Goal: Transaction & Acquisition: Purchase product/service

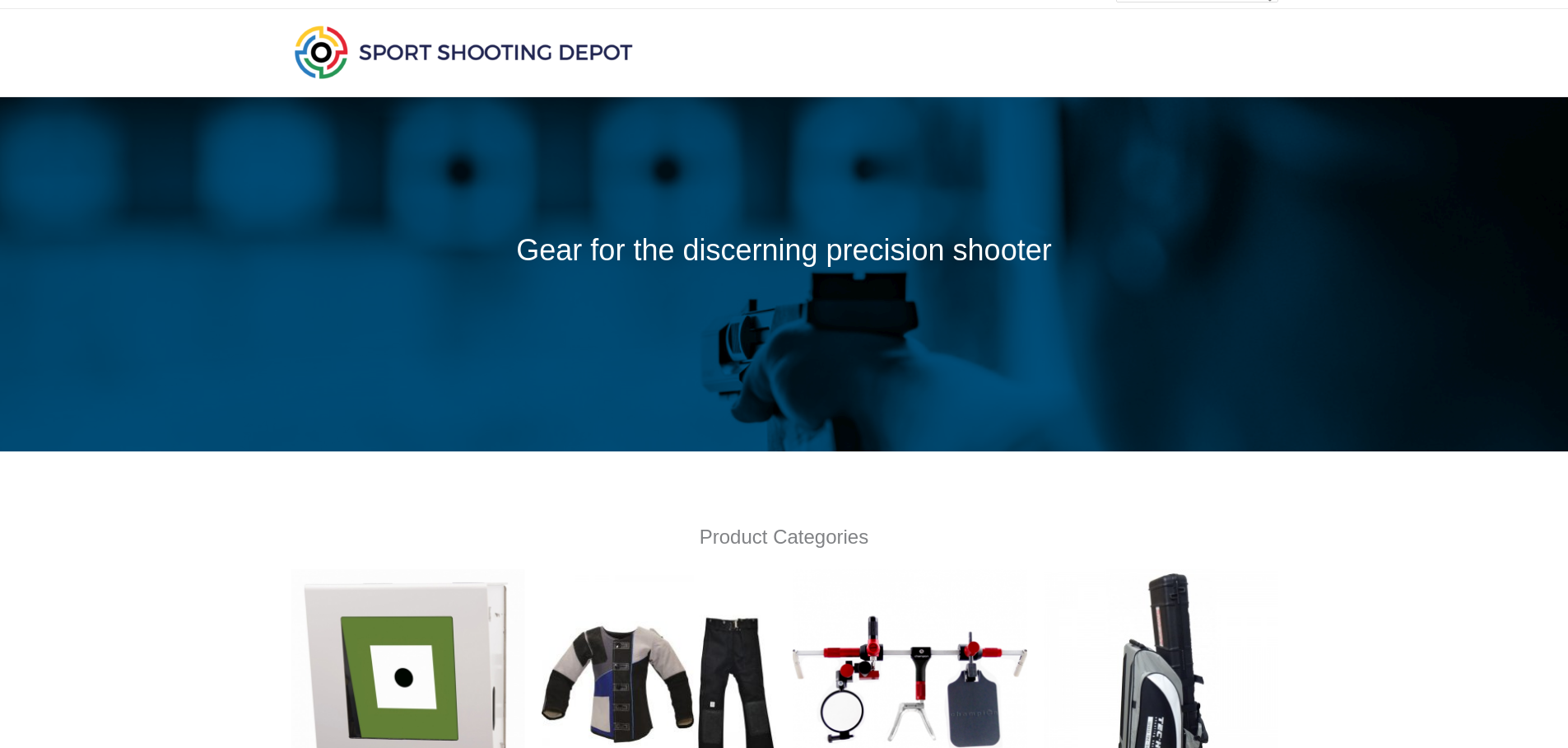
scroll to position [316, 0]
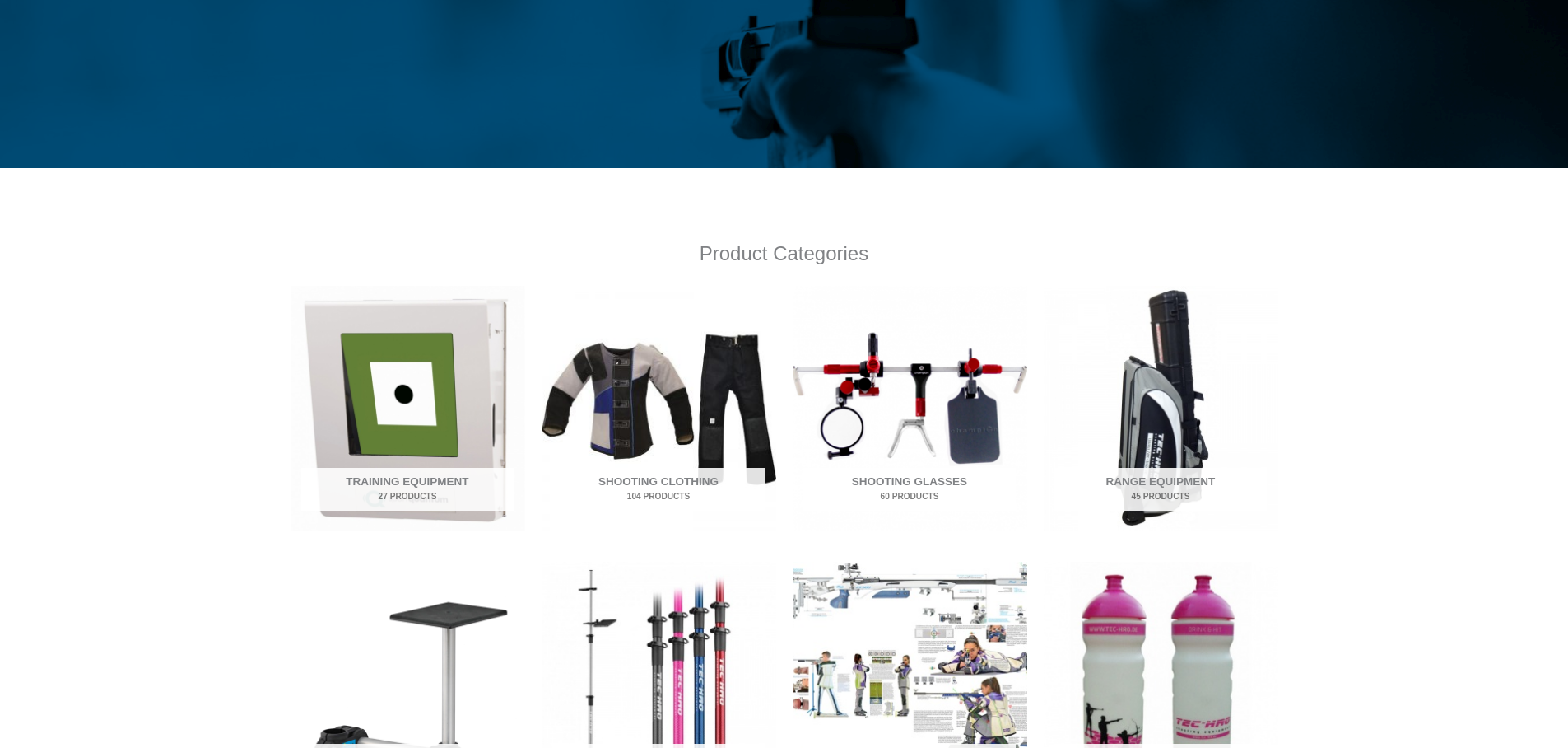
click at [908, 381] on img "Visit product category Shooting Glasses" at bounding box center [910, 408] width 235 height 245
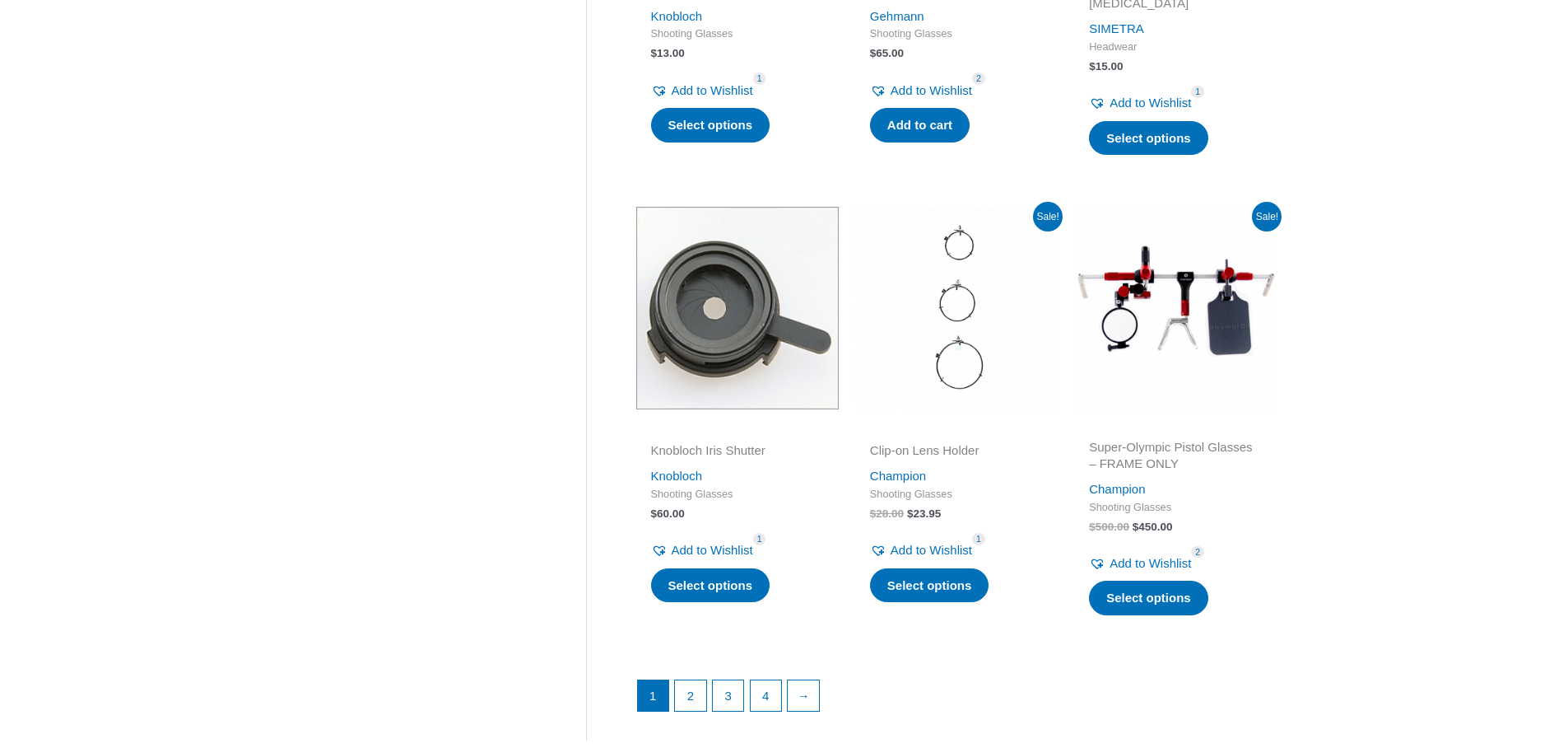
scroll to position [2088, 0]
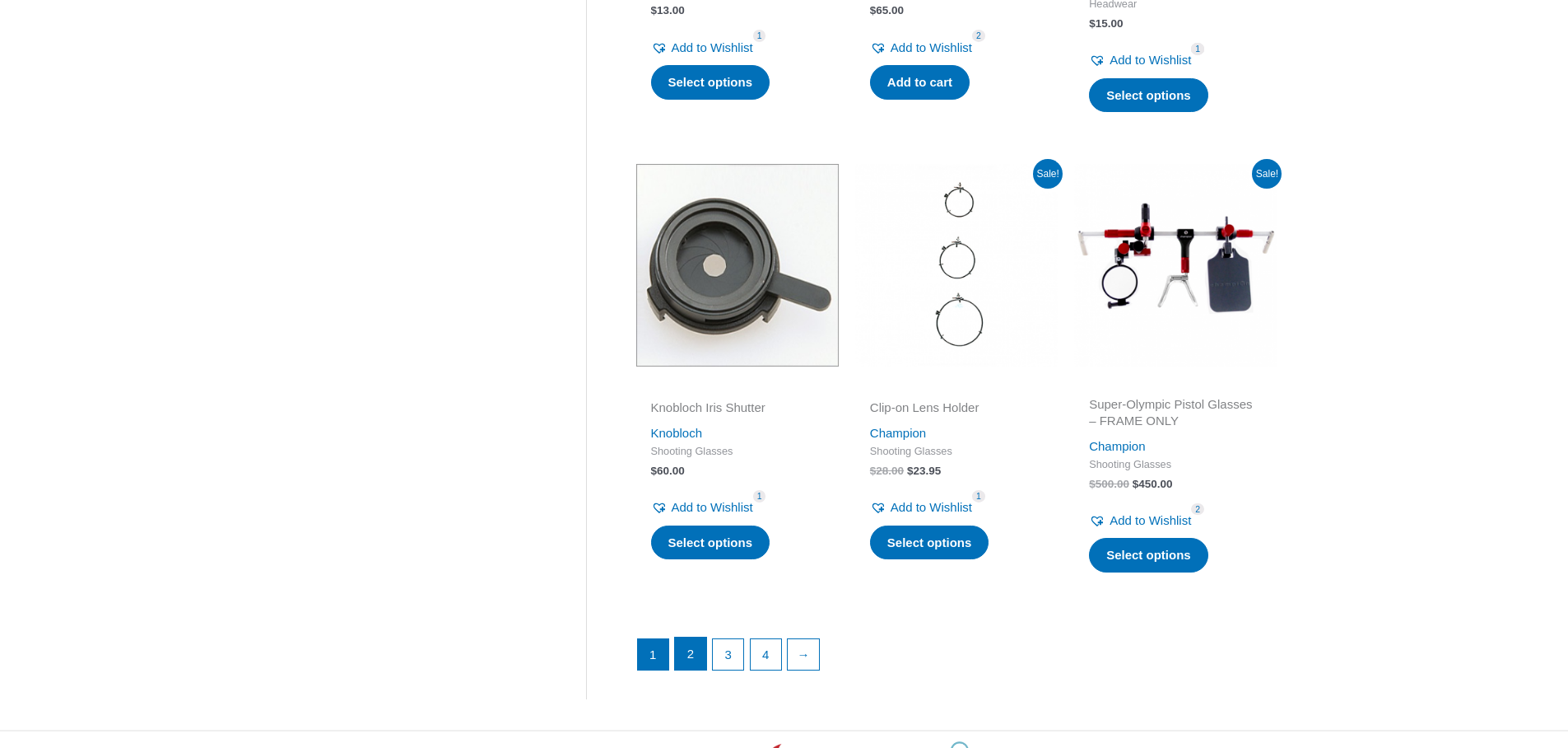
click at [693, 670] on link "2" at bounding box center [691, 654] width 32 height 33
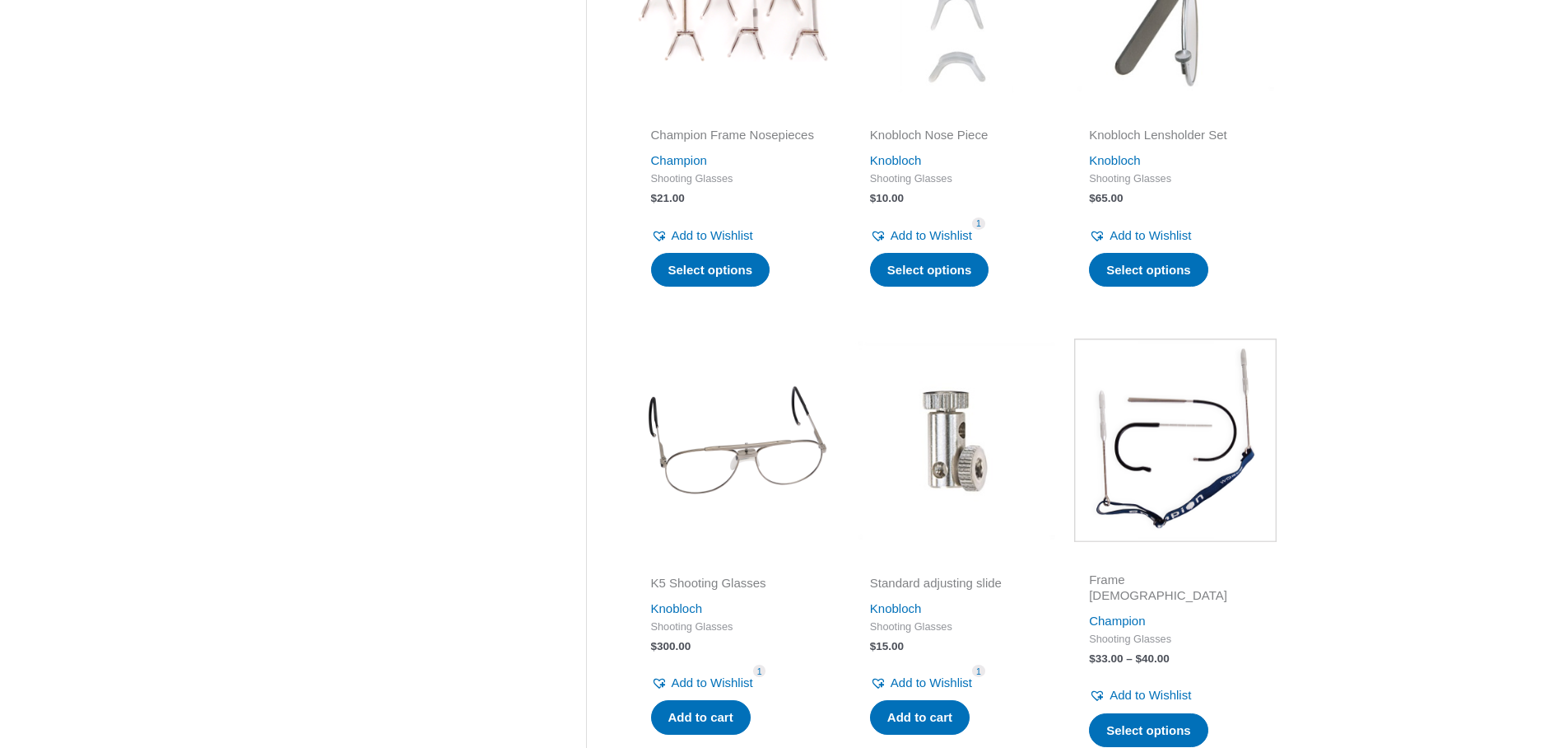
scroll to position [1680, 0]
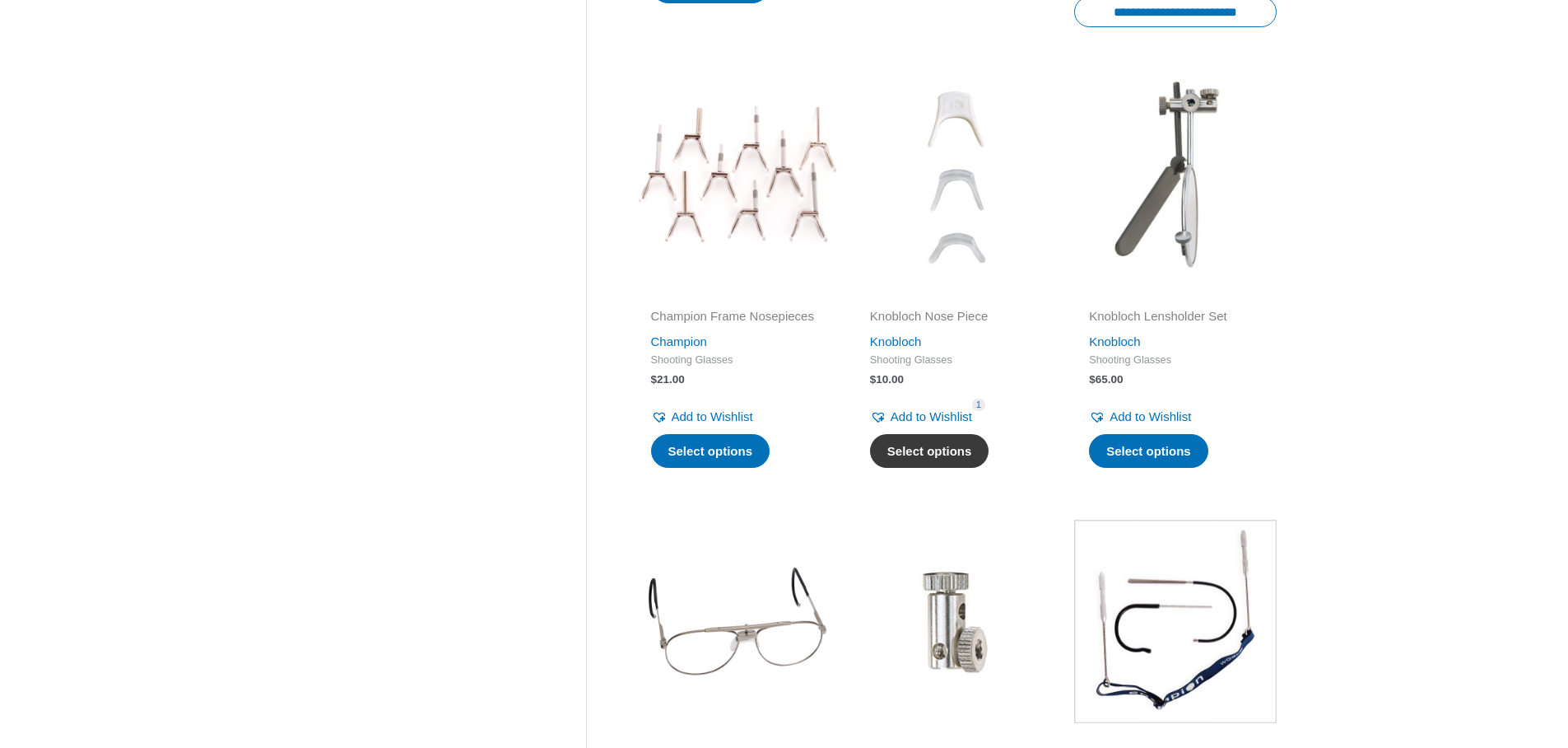
click at [911, 461] on link "Select options" at bounding box center [930, 452] width 120 height 34
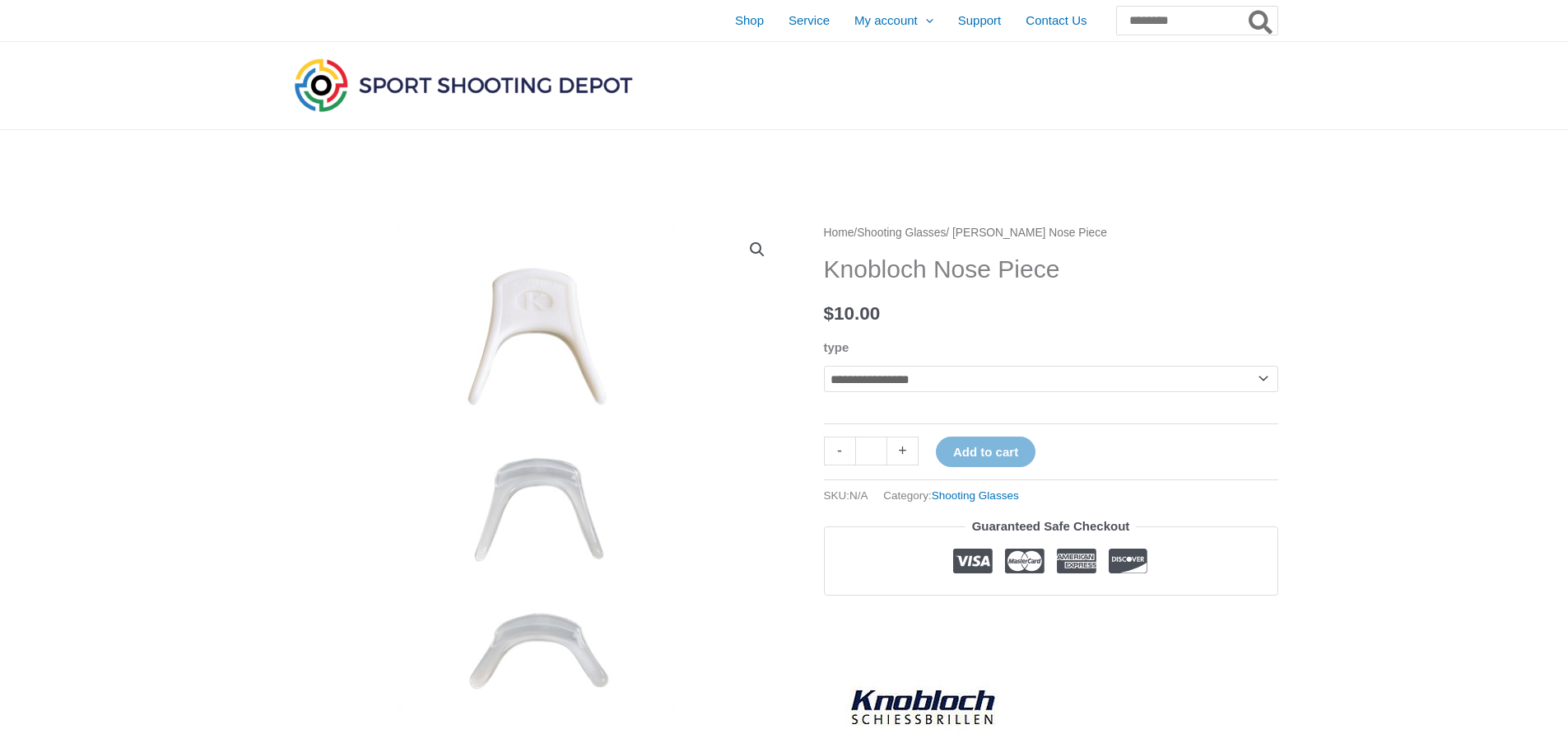
scroll to position [109, 0]
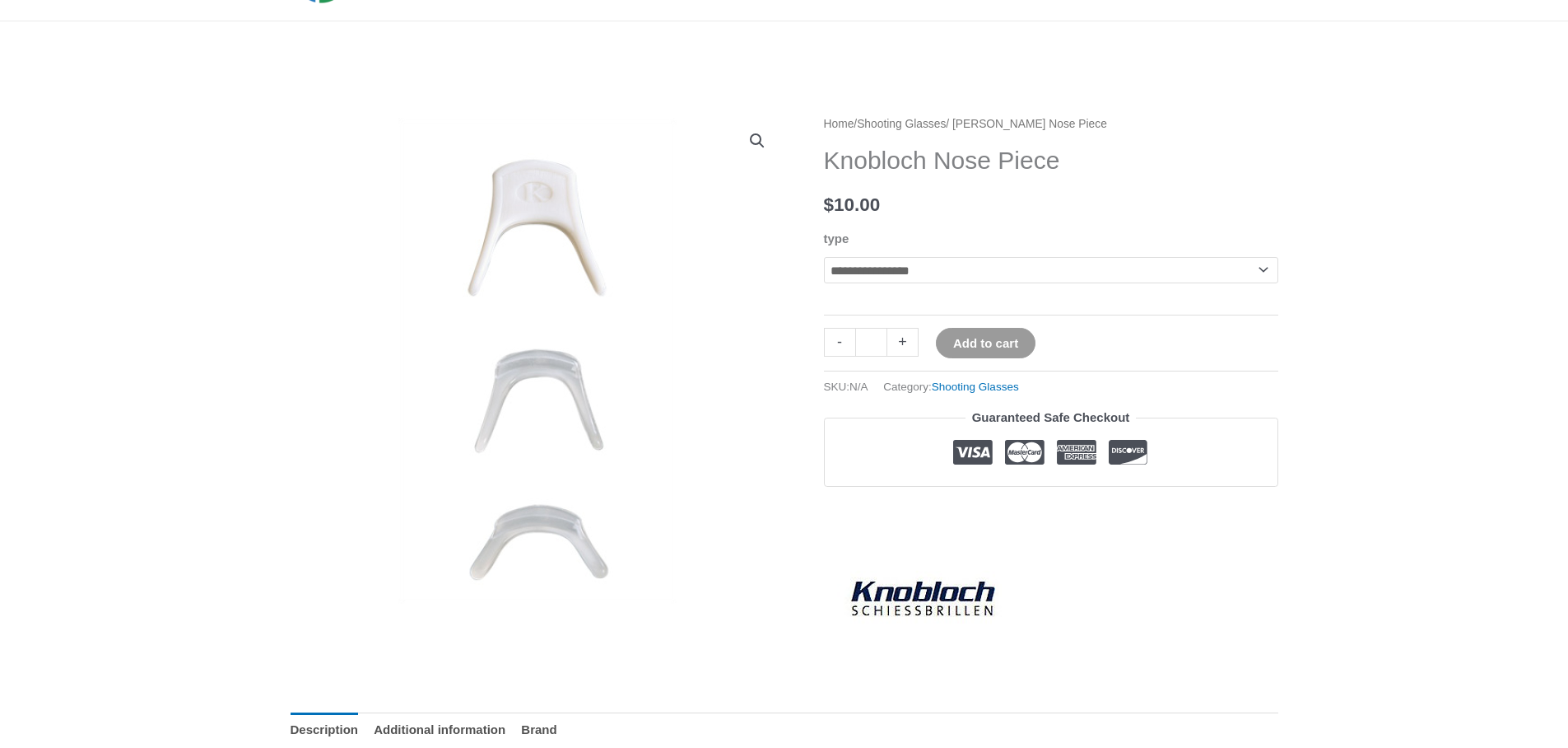
click at [1004, 344] on button "Add to cart" at bounding box center [986, 343] width 100 height 31
click at [561, 507] on img at bounding box center [537, 360] width 494 height 494
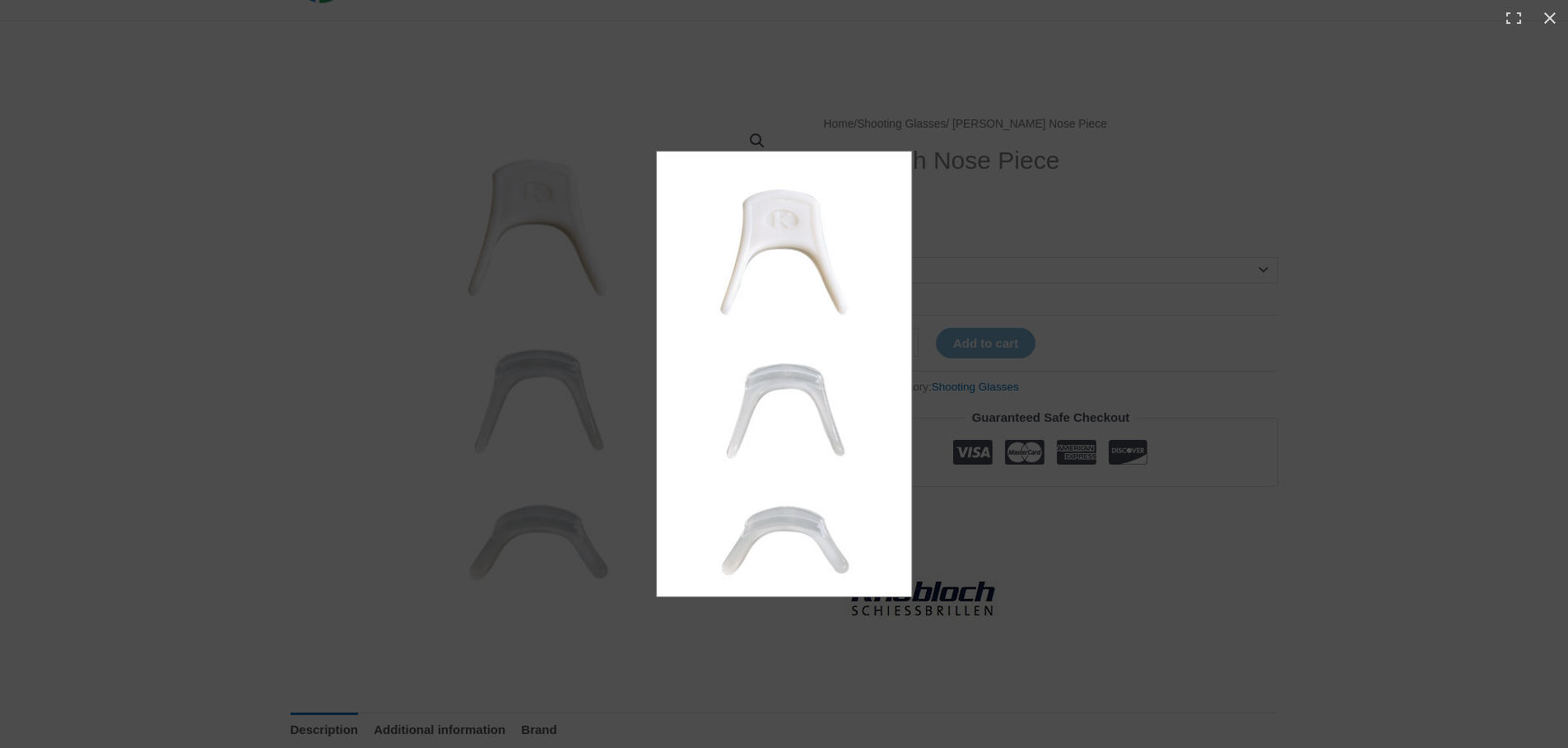
click at [792, 518] on img at bounding box center [784, 374] width 256 height 446
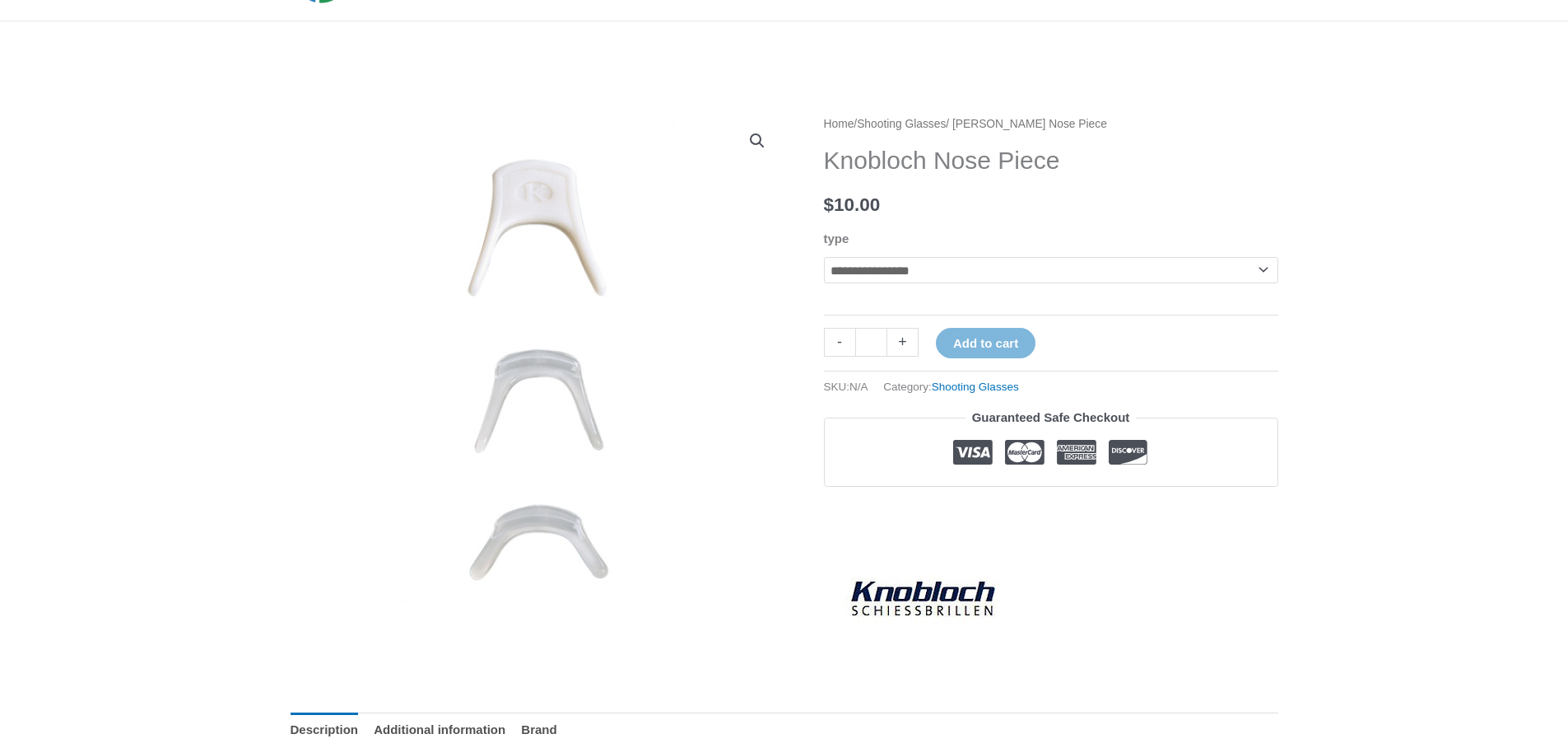
scroll to position [125, 0]
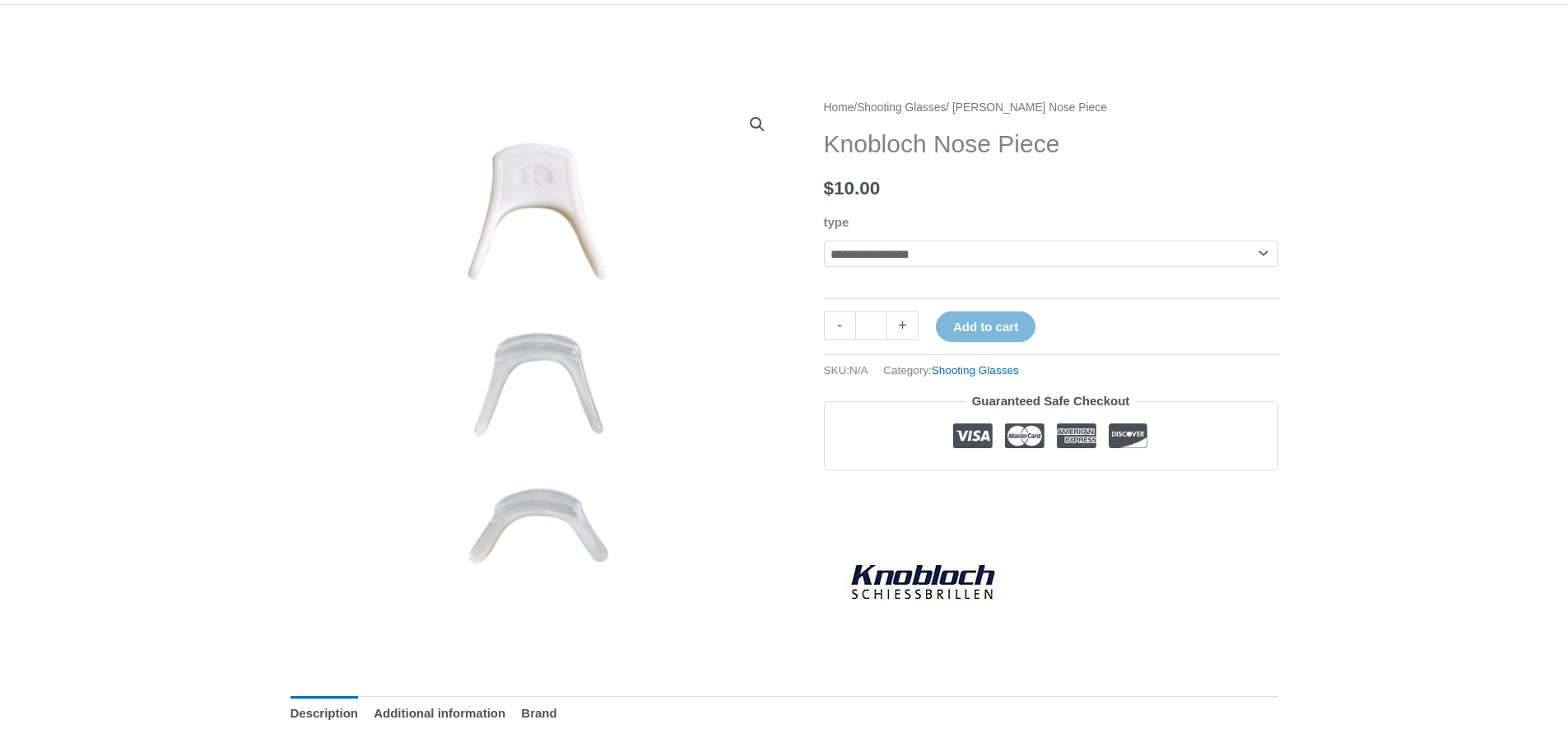
click at [549, 352] on img at bounding box center [537, 344] width 494 height 494
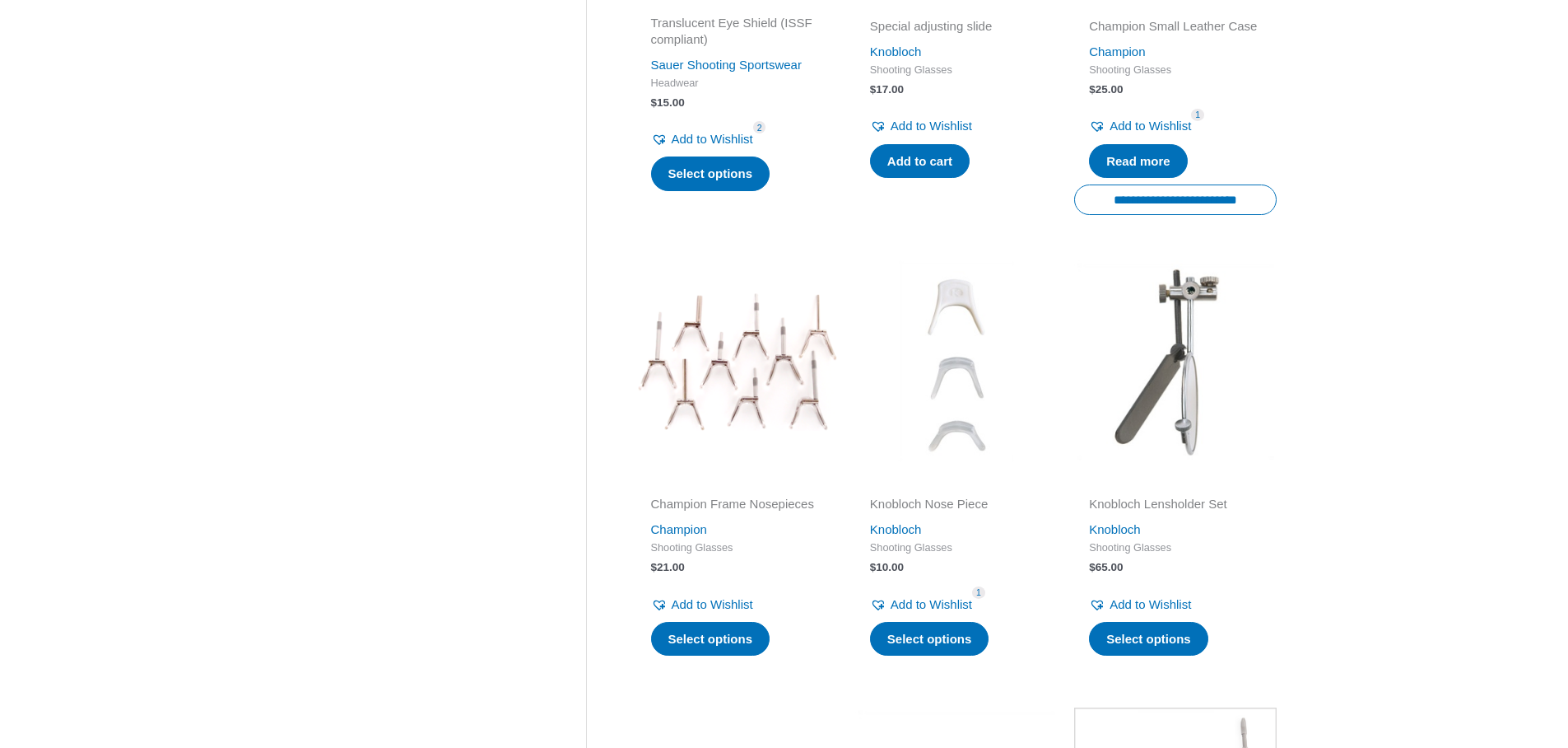
scroll to position [2237, 0]
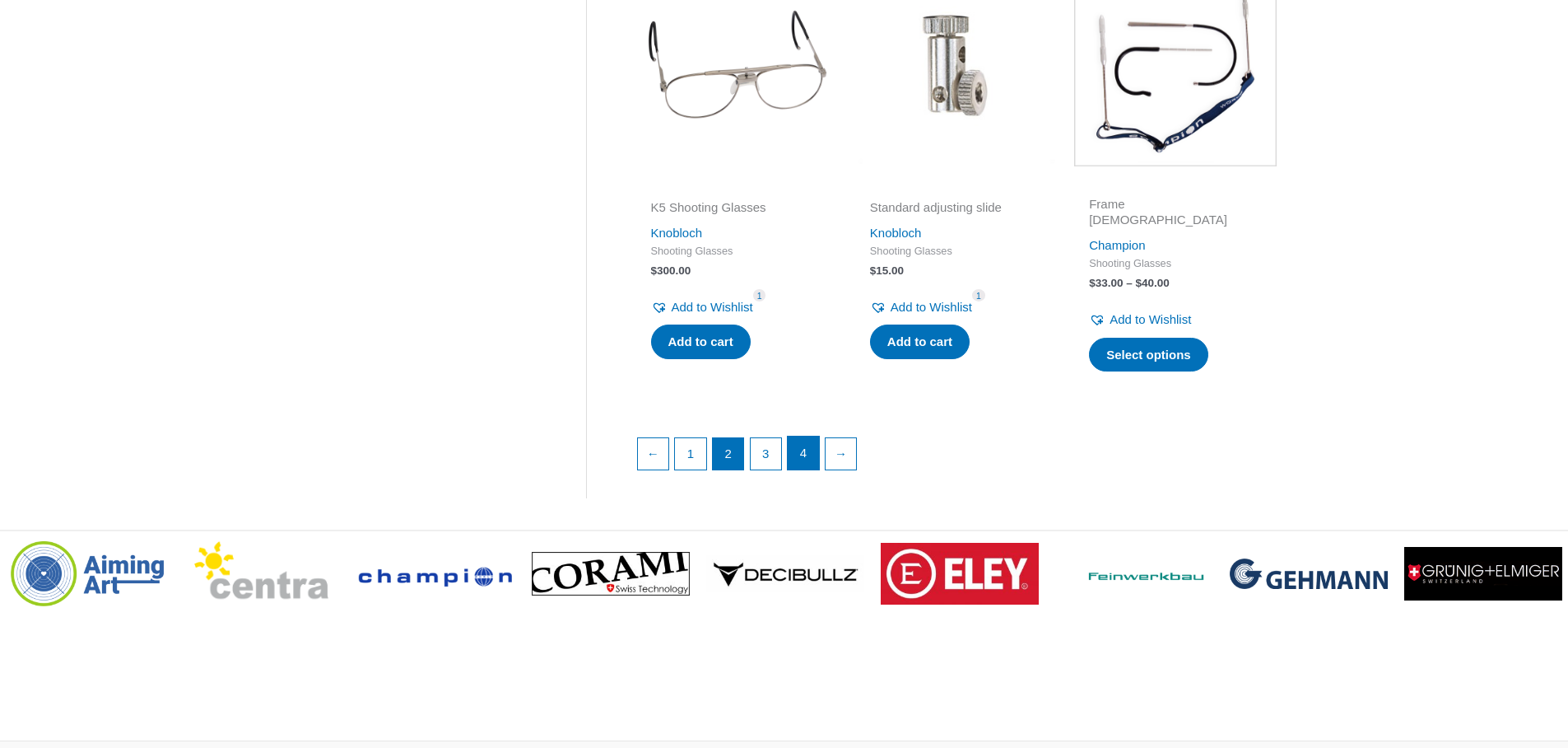
click at [805, 470] on link "4" at bounding box center [803, 452] width 32 height 33
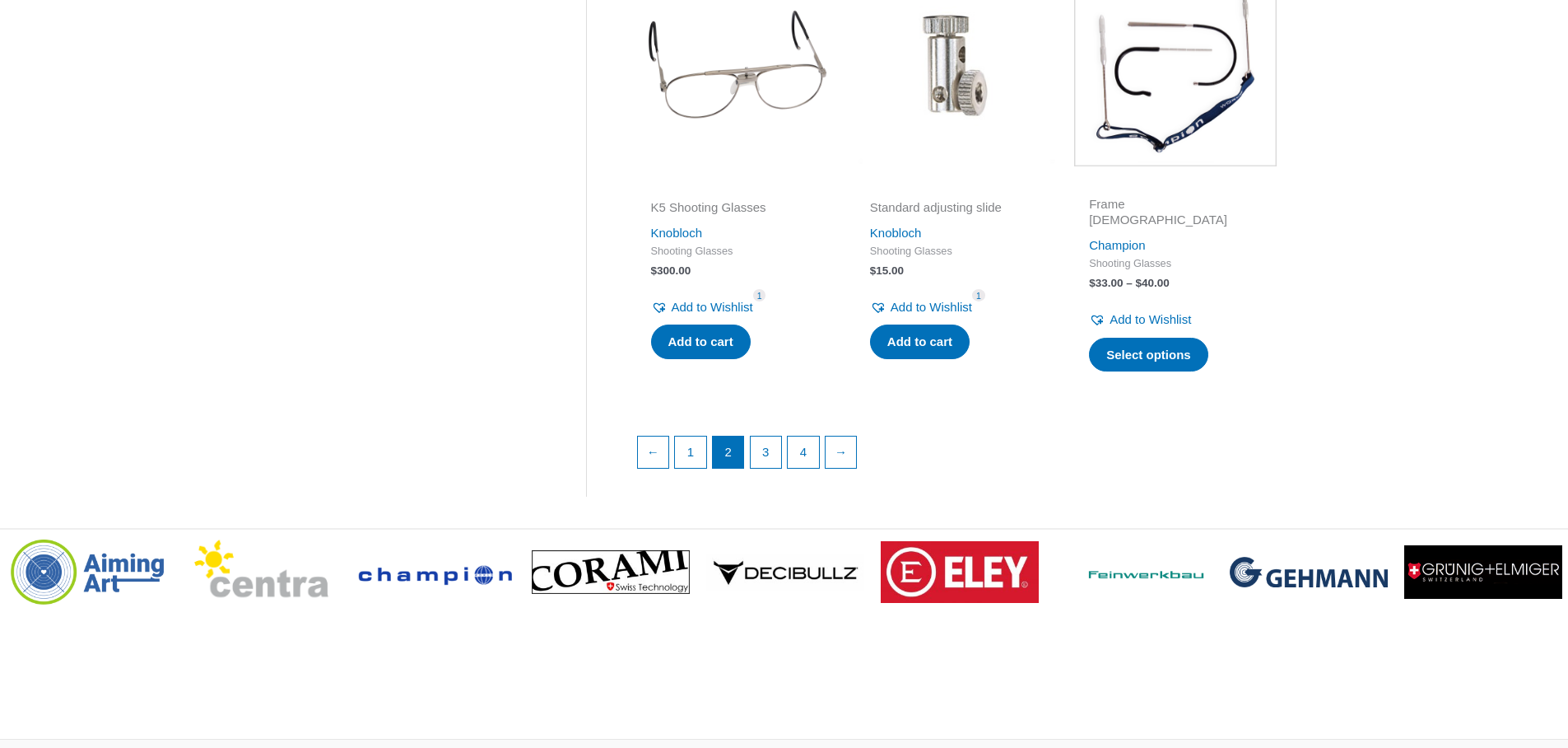
click at [712, 476] on ul "← 1 2 3 4 →" at bounding box center [957, 455] width 640 height 41
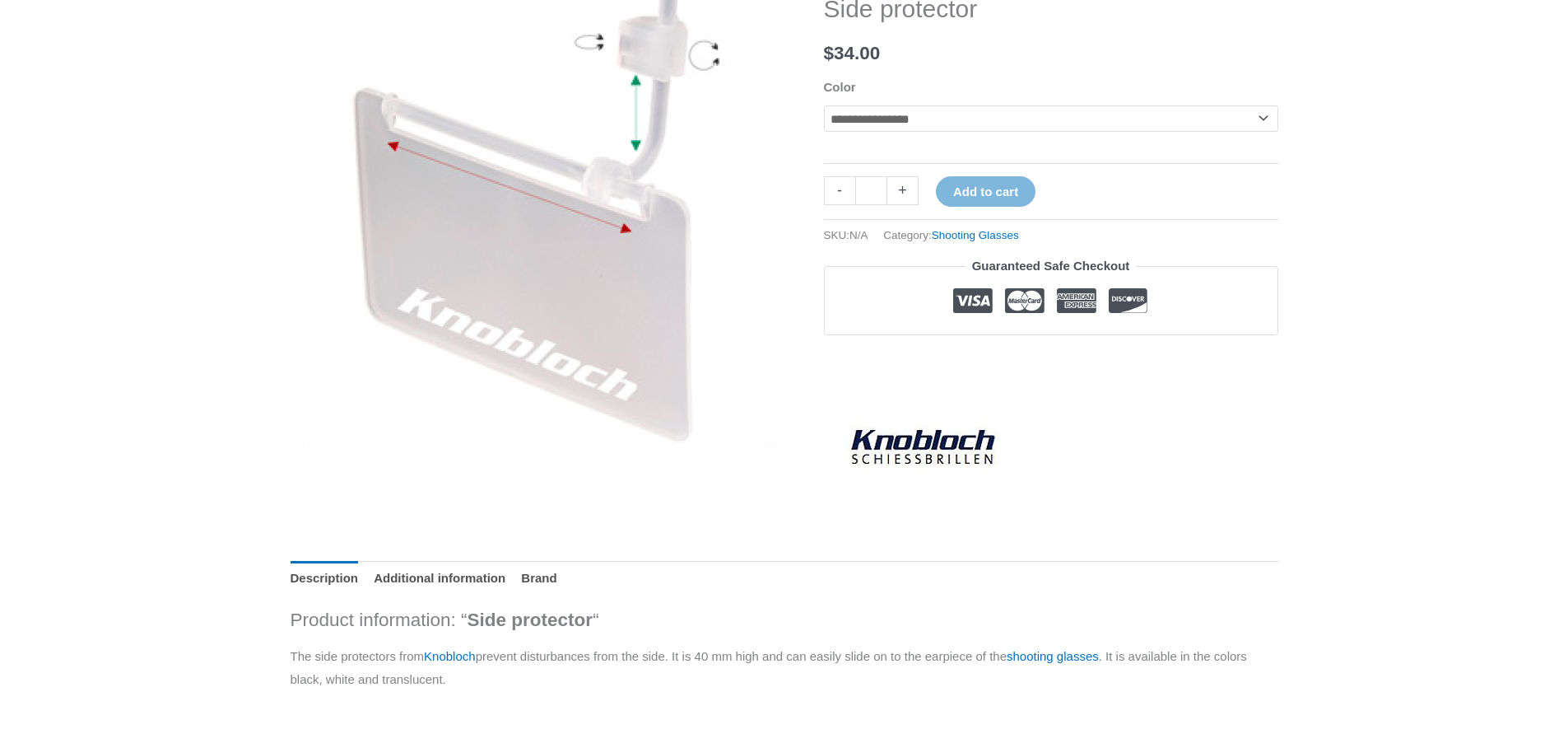
scroll to position [83, 0]
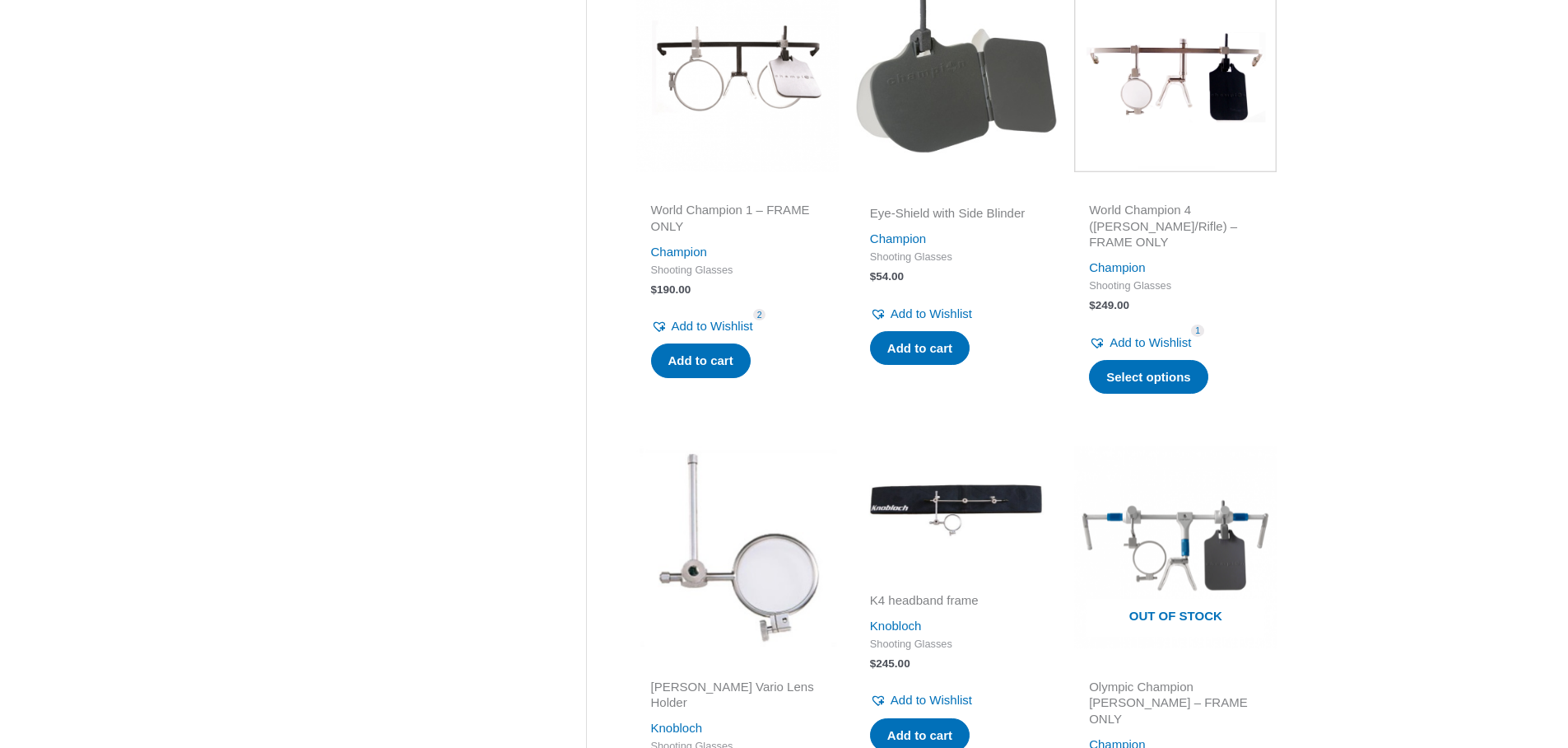
scroll to position [1917, 0]
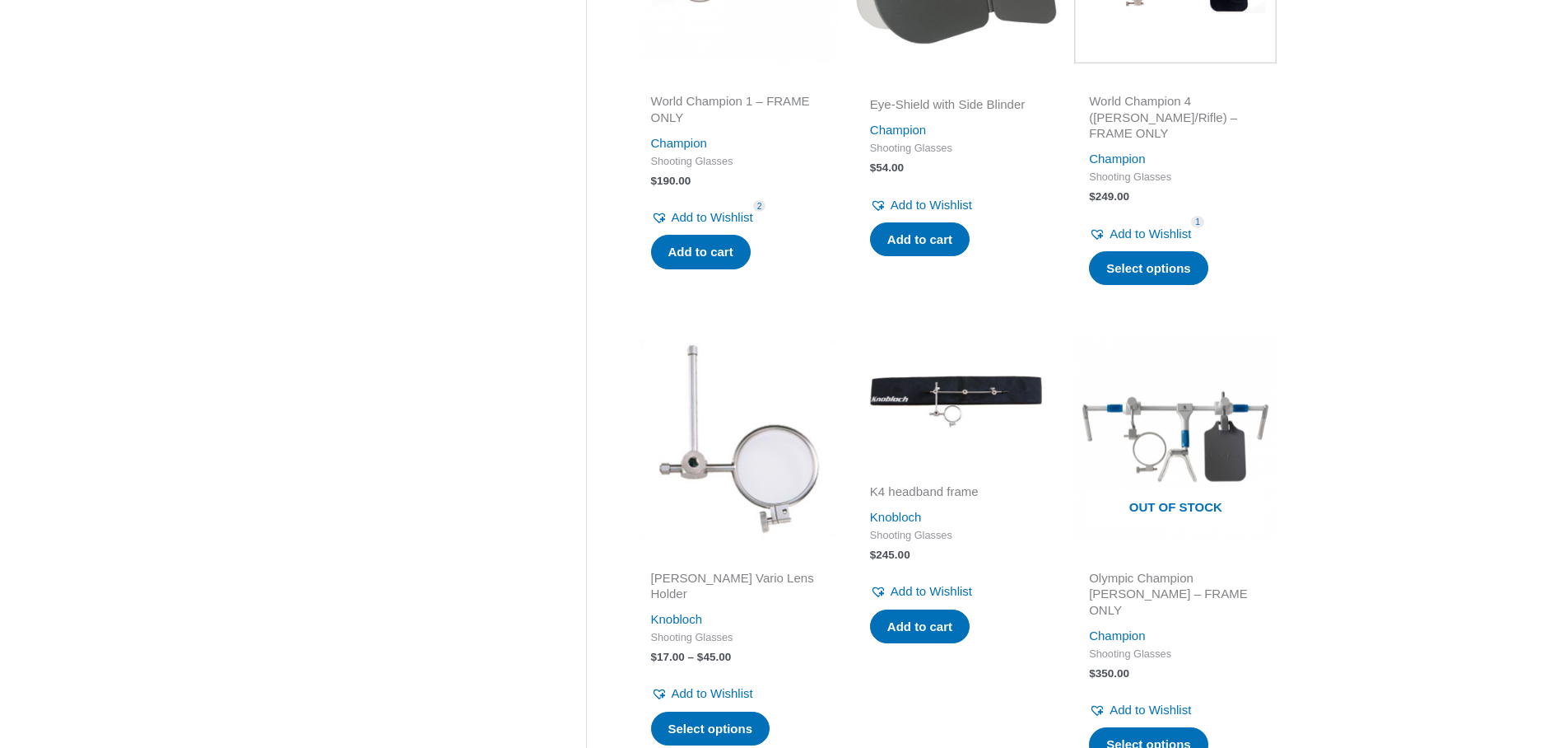
click at [694, 470] on img at bounding box center [737, 437] width 202 height 202
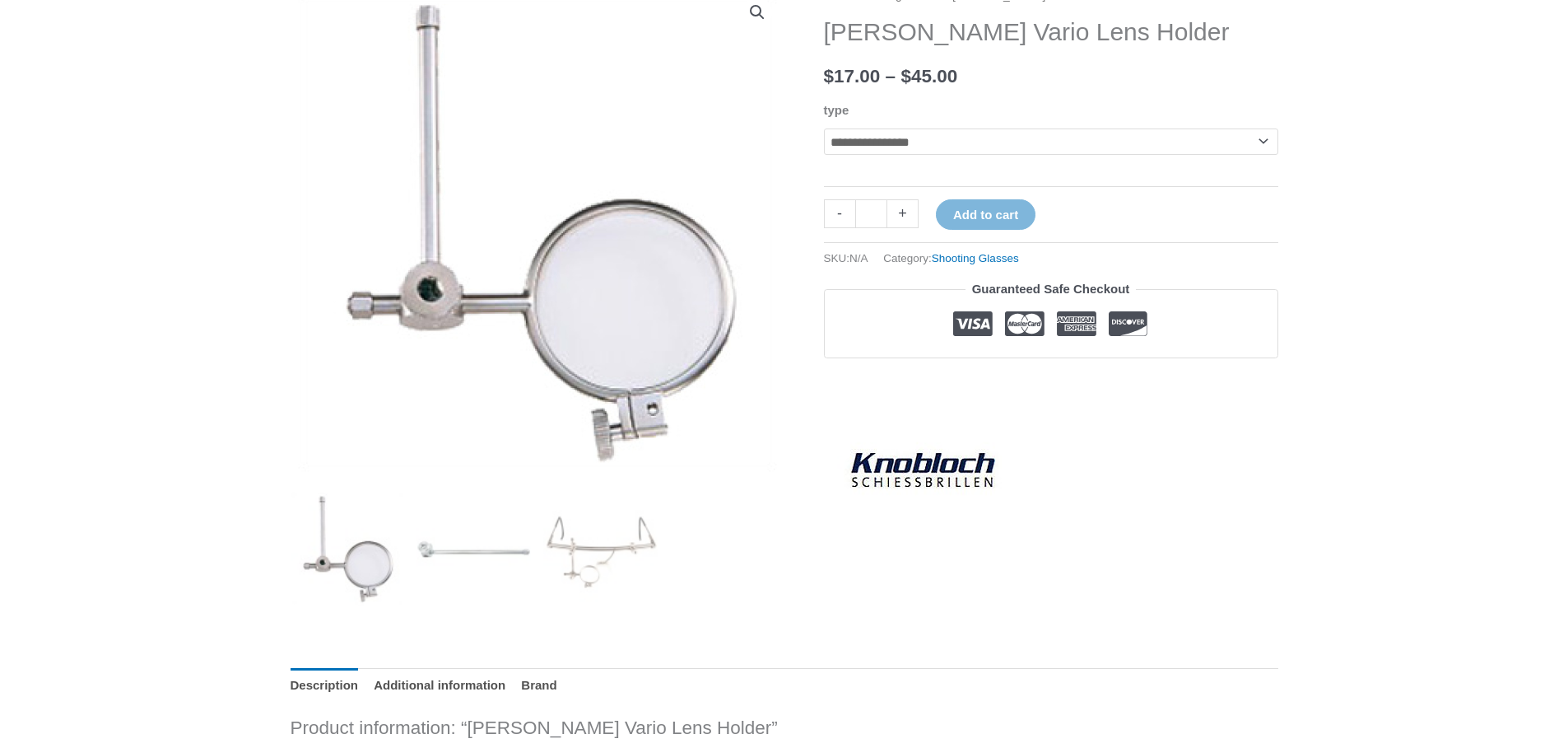
scroll to position [121, 0]
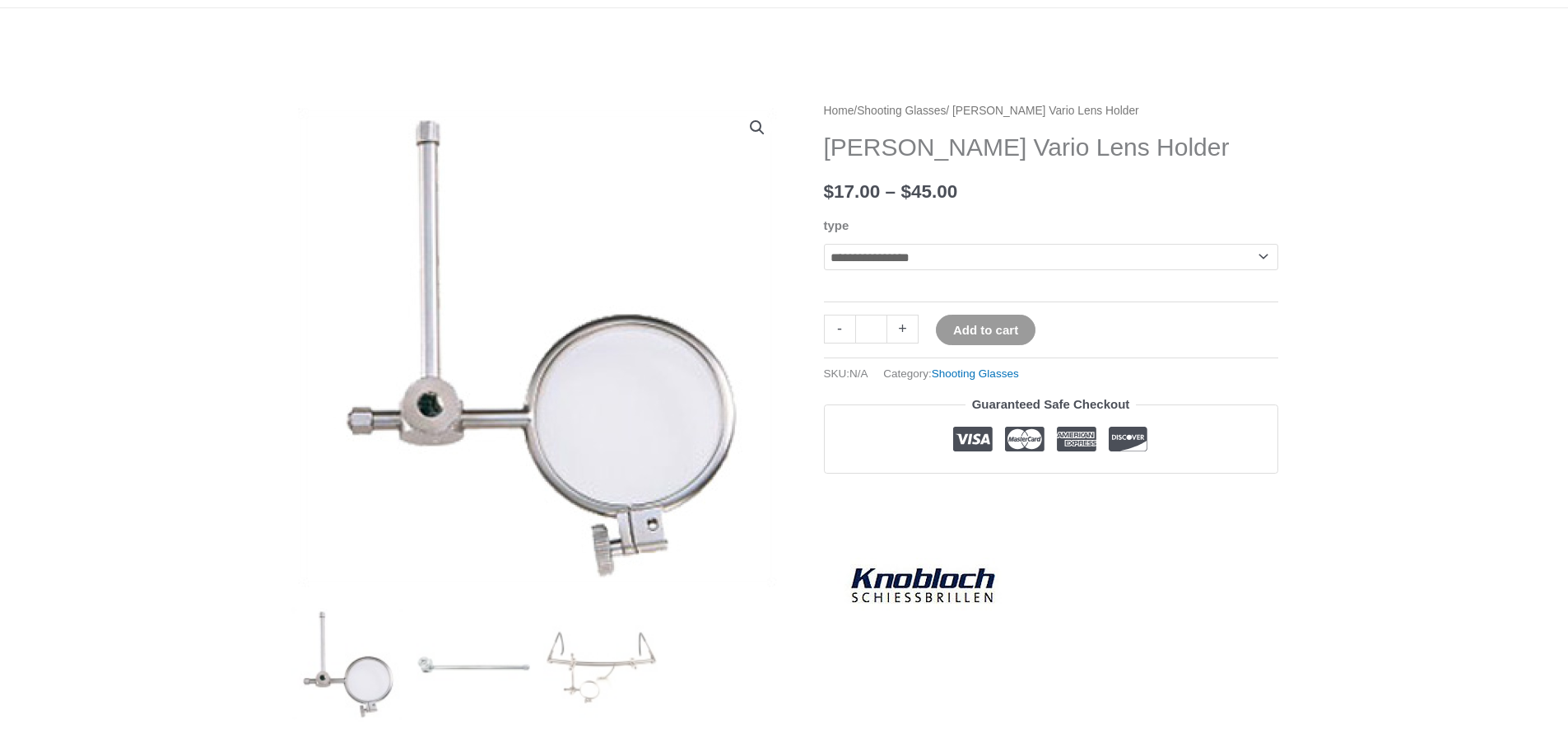
click at [973, 336] on button "Add to cart" at bounding box center [986, 330] width 100 height 31
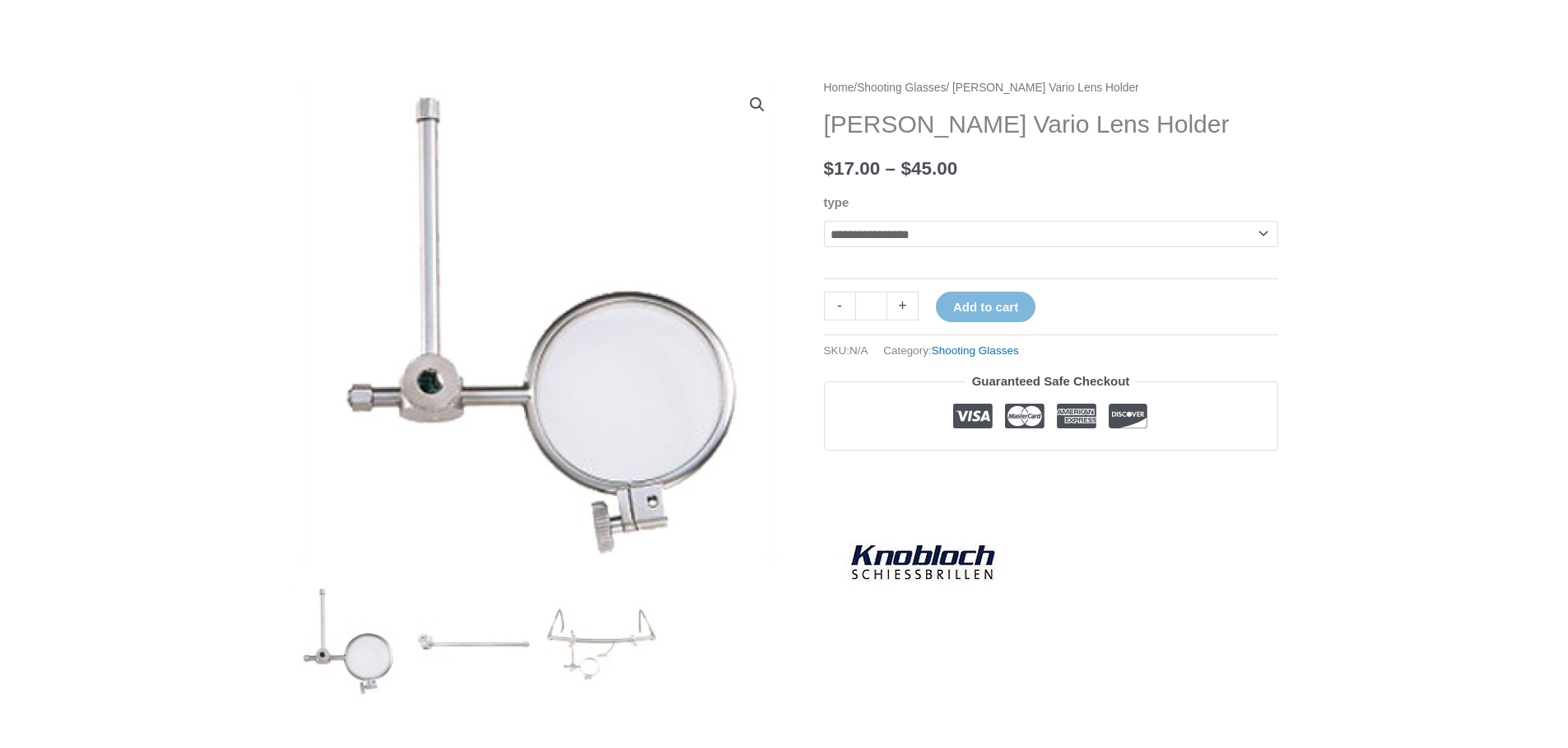
click at [898, 304] on link "+" at bounding box center [903, 306] width 32 height 29
click at [333, 644] on img at bounding box center [348, 641] width 114 height 114
click at [334, 644] on img at bounding box center [348, 641] width 114 height 114
click at [363, 664] on img at bounding box center [348, 641] width 114 height 114
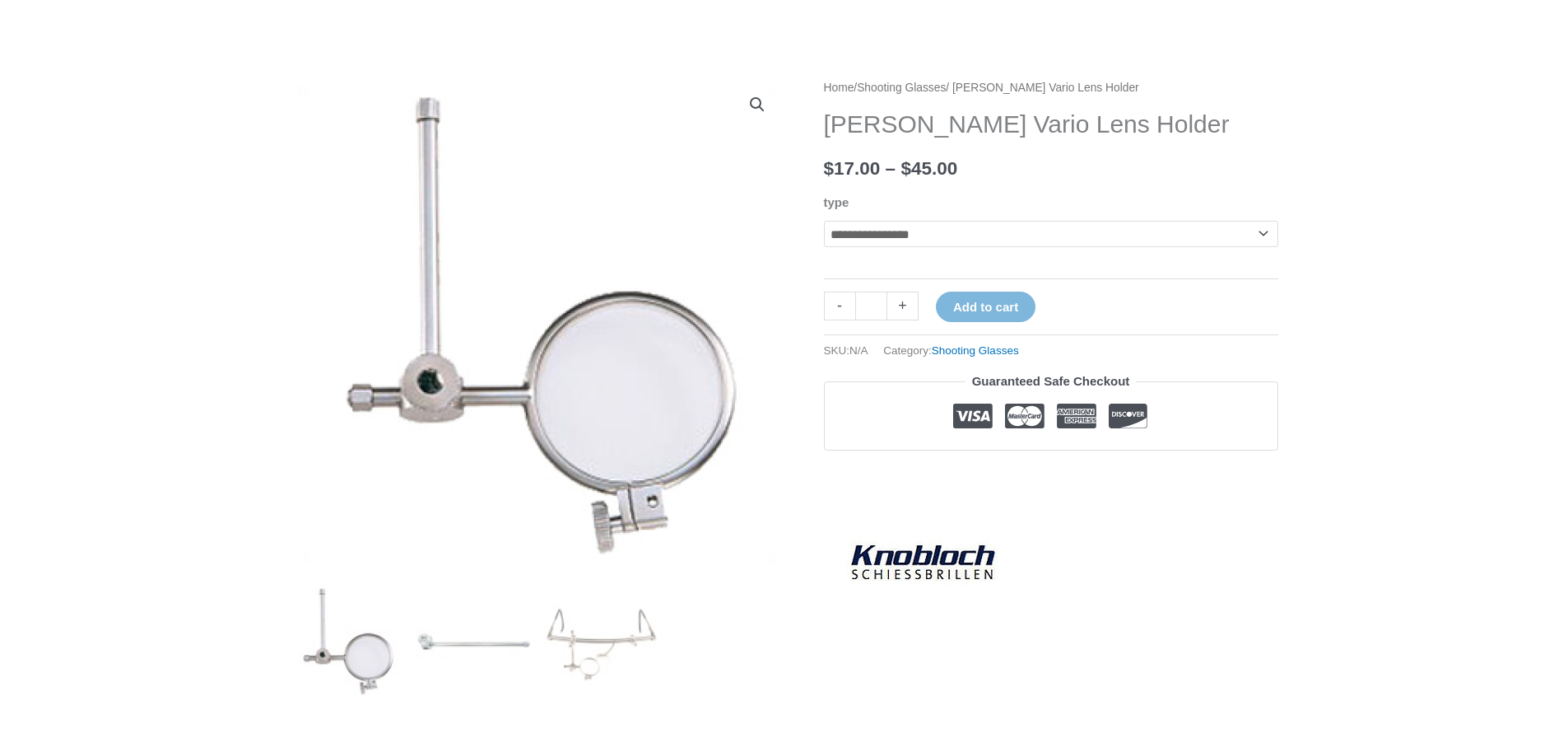
click at [363, 663] on img at bounding box center [348, 641] width 114 height 114
click at [363, 660] on img at bounding box center [348, 641] width 114 height 114
click at [363, 657] on img at bounding box center [348, 641] width 114 height 114
click at [361, 654] on img at bounding box center [348, 641] width 114 height 114
click at [357, 648] on img at bounding box center [348, 641] width 114 height 114
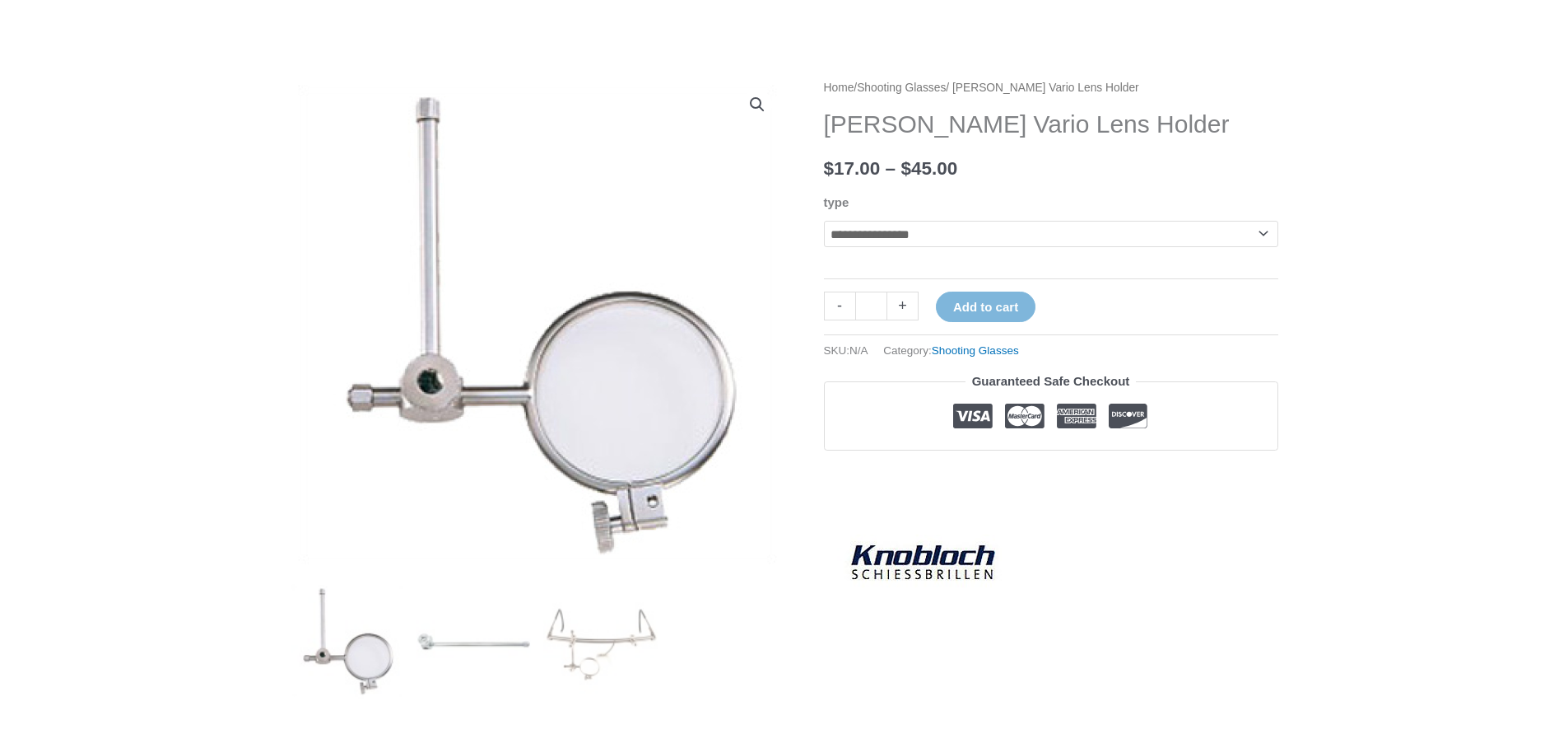
drag, startPoint x: 356, startPoint y: 644, endPoint x: 363, endPoint y: 652, distance: 10.6
click at [363, 653] on img at bounding box center [348, 641] width 114 height 114
click at [637, 352] on img at bounding box center [537, 324] width 494 height 494
click at [998, 294] on button "Add to cart" at bounding box center [986, 307] width 100 height 31
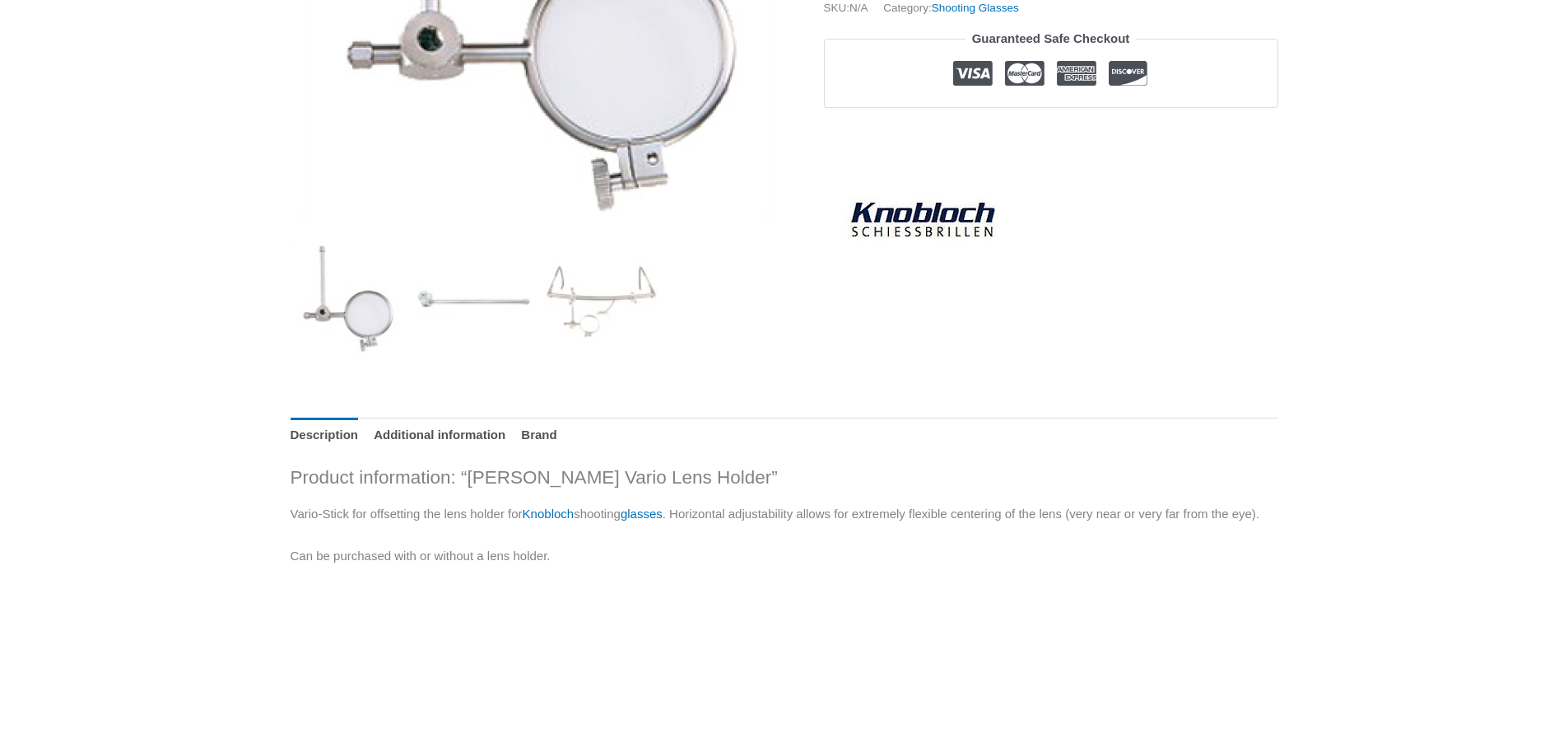
scroll to position [692, 0]
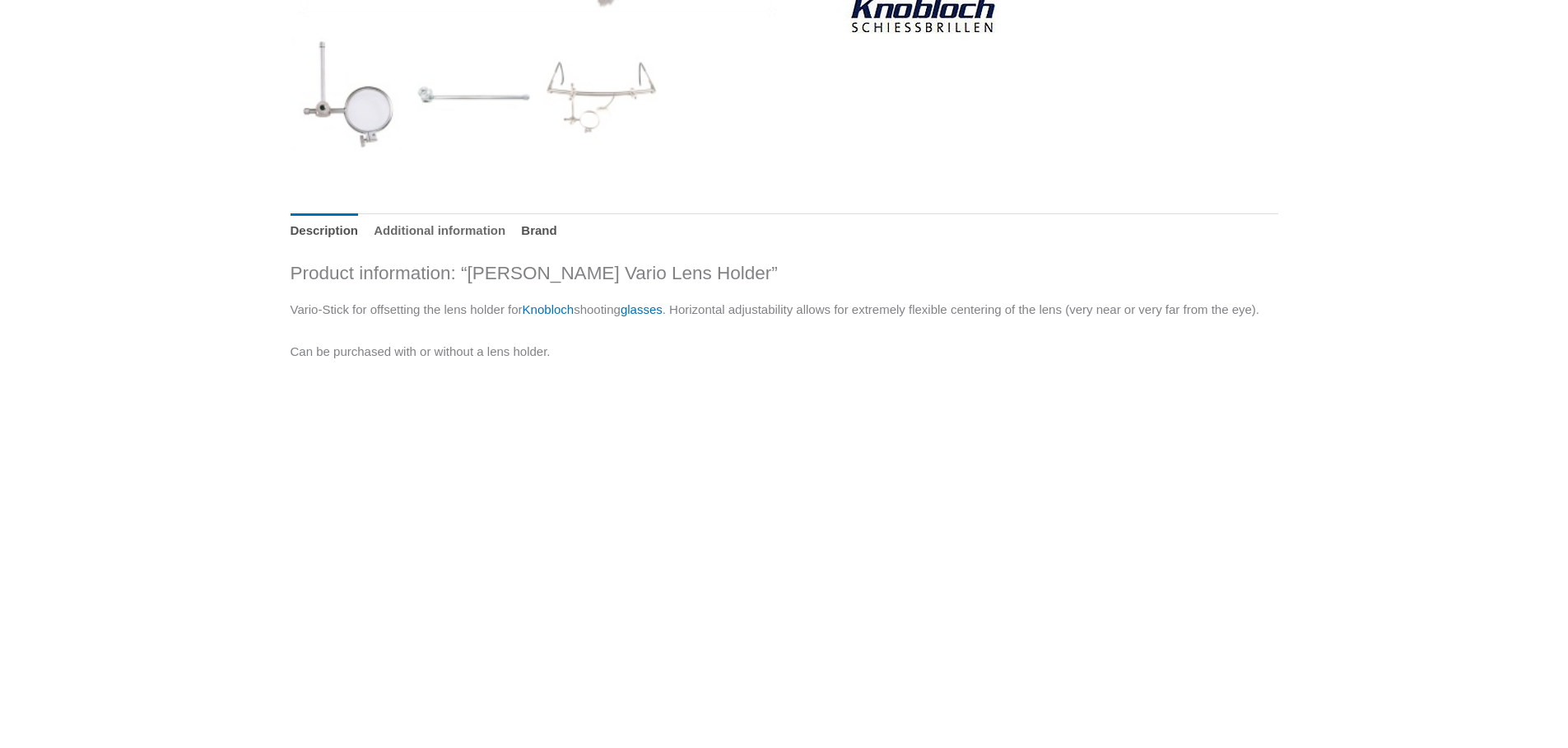
click at [410, 229] on link "Additional information" at bounding box center [439, 230] width 131 height 35
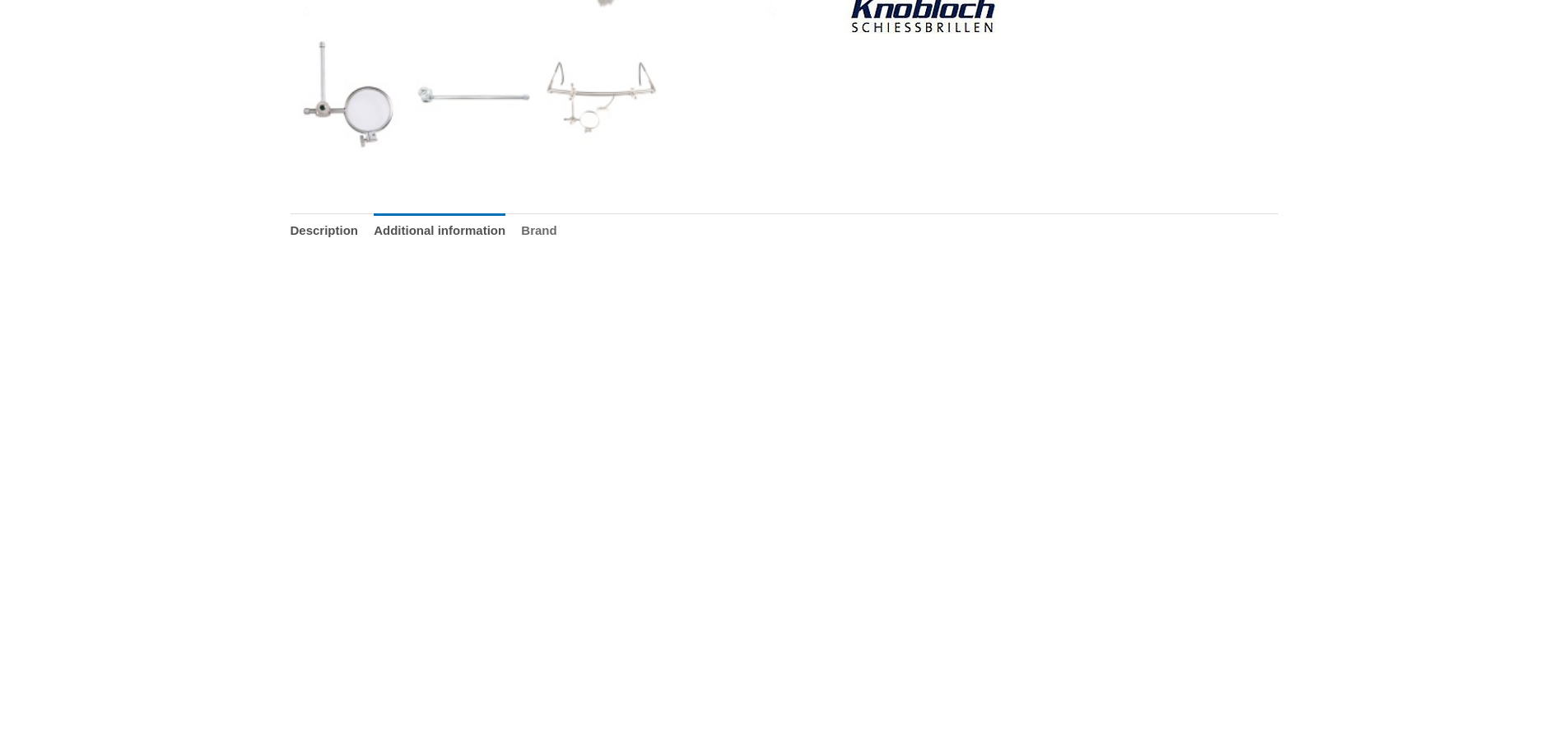
click at [557, 226] on link "Brand" at bounding box center [538, 230] width 35 height 35
click at [348, 231] on link "Description" at bounding box center [324, 230] width 68 height 35
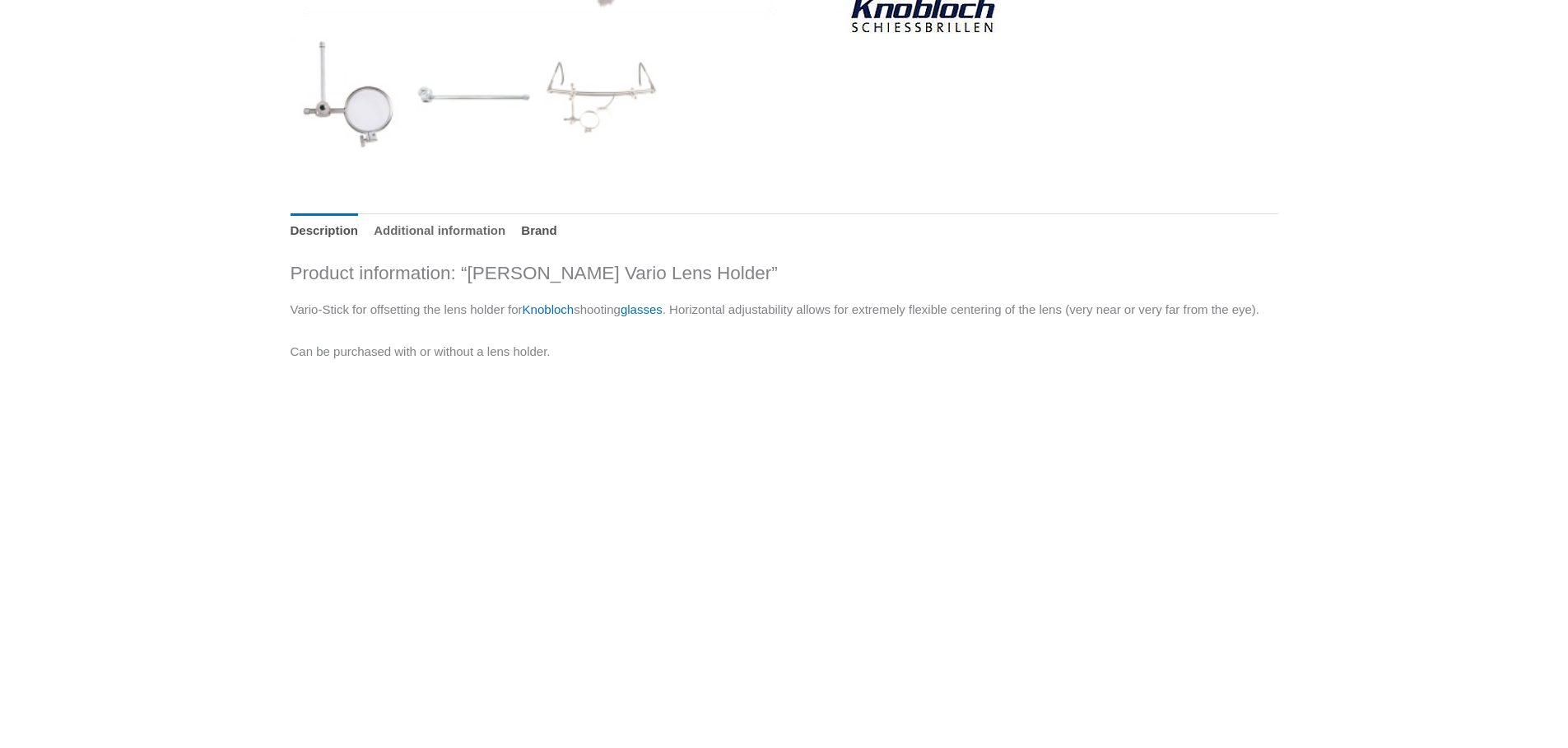
click at [426, 226] on link "Additional information" at bounding box center [439, 230] width 131 height 35
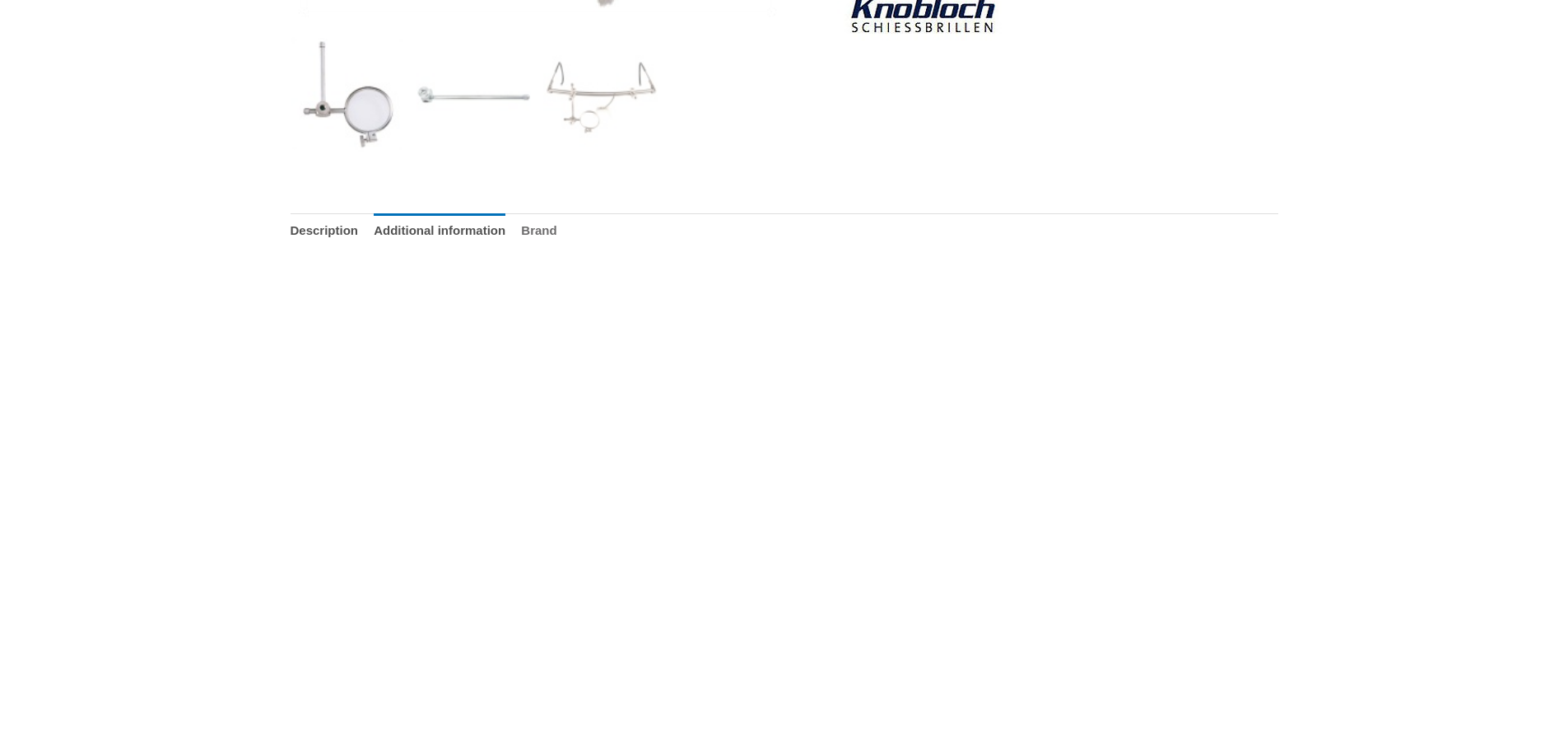
click at [557, 227] on link "Brand" at bounding box center [538, 230] width 35 height 35
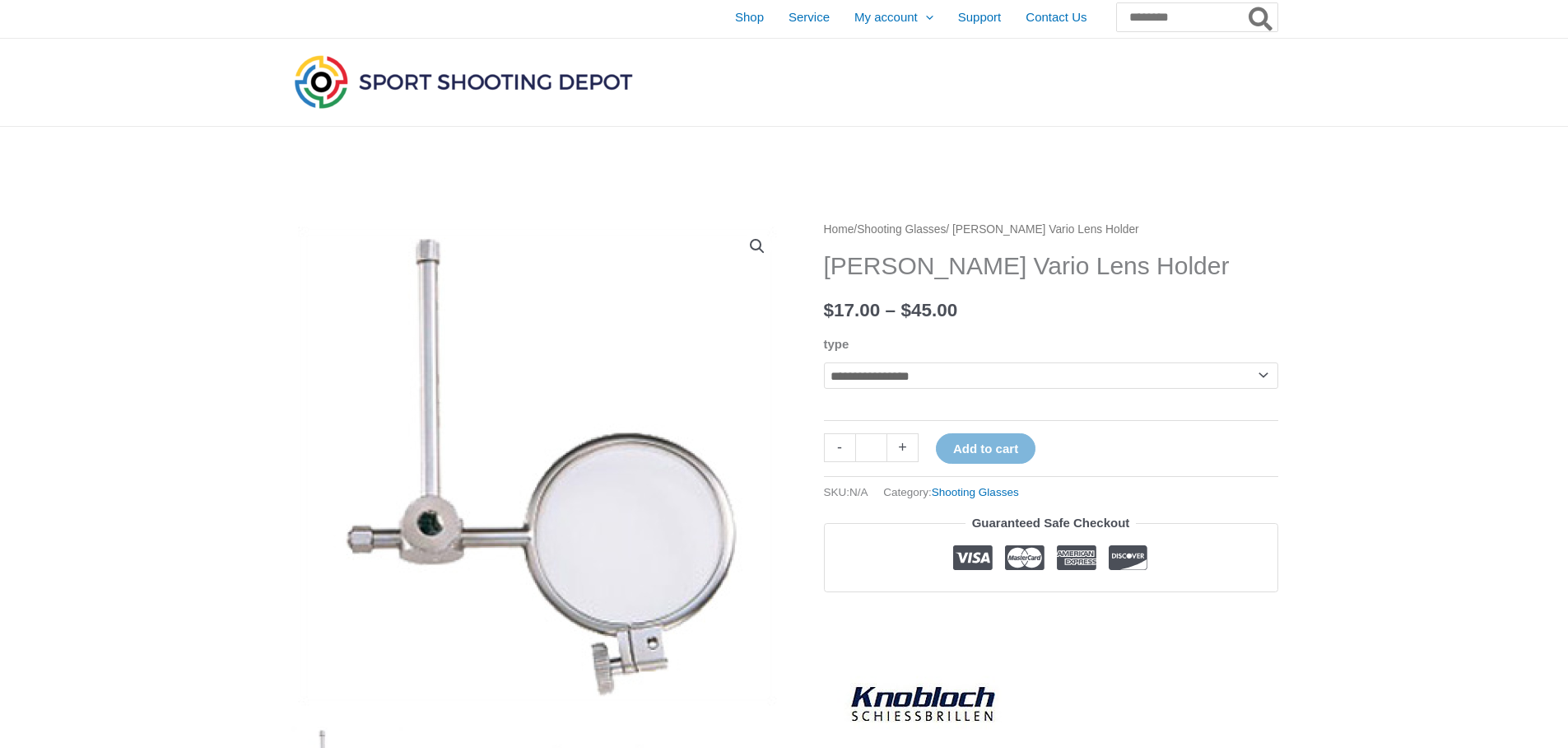
scroll to position [14, 0]
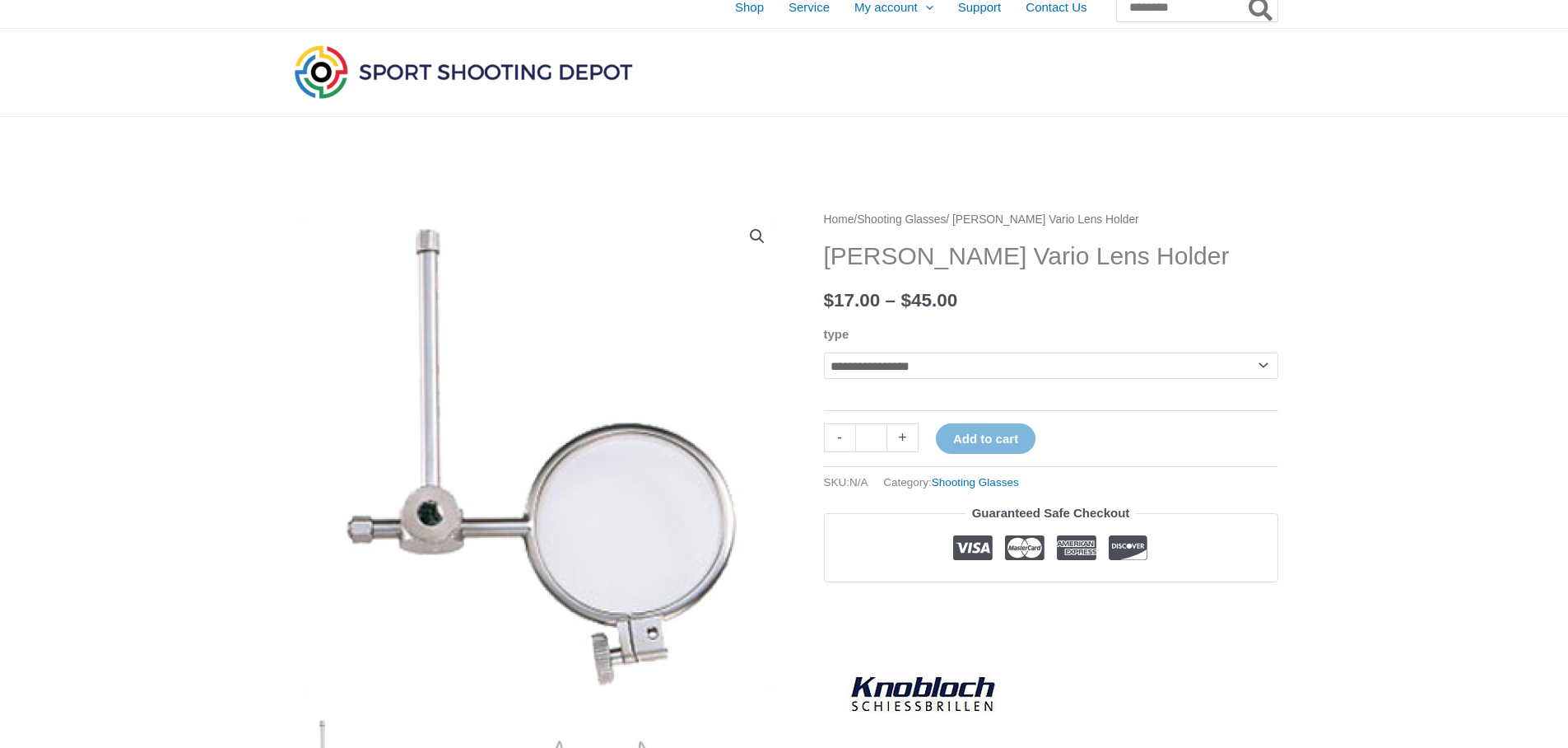
click at [1268, 366] on select "**********" at bounding box center [1050, 365] width 454 height 26
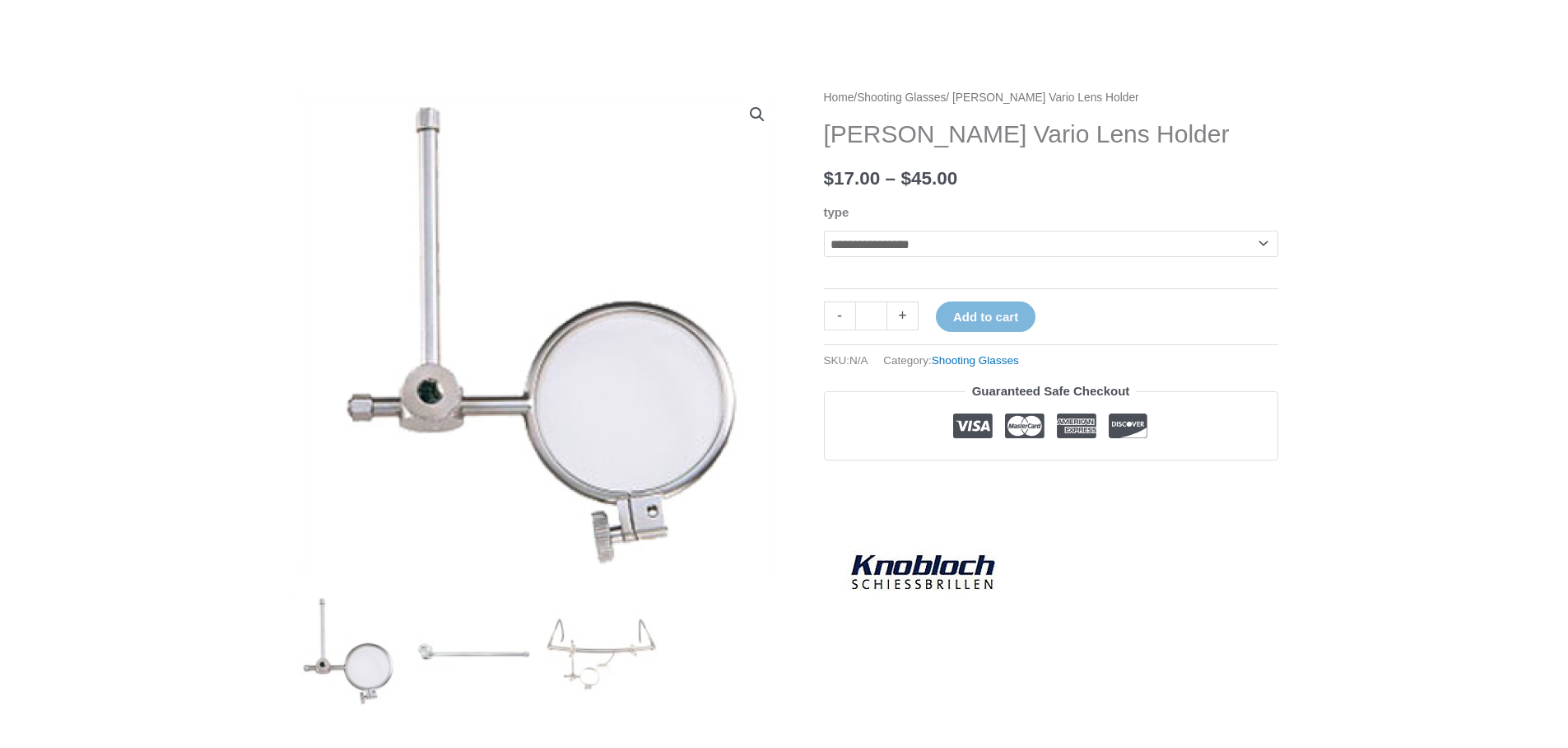
scroll to position [264, 0]
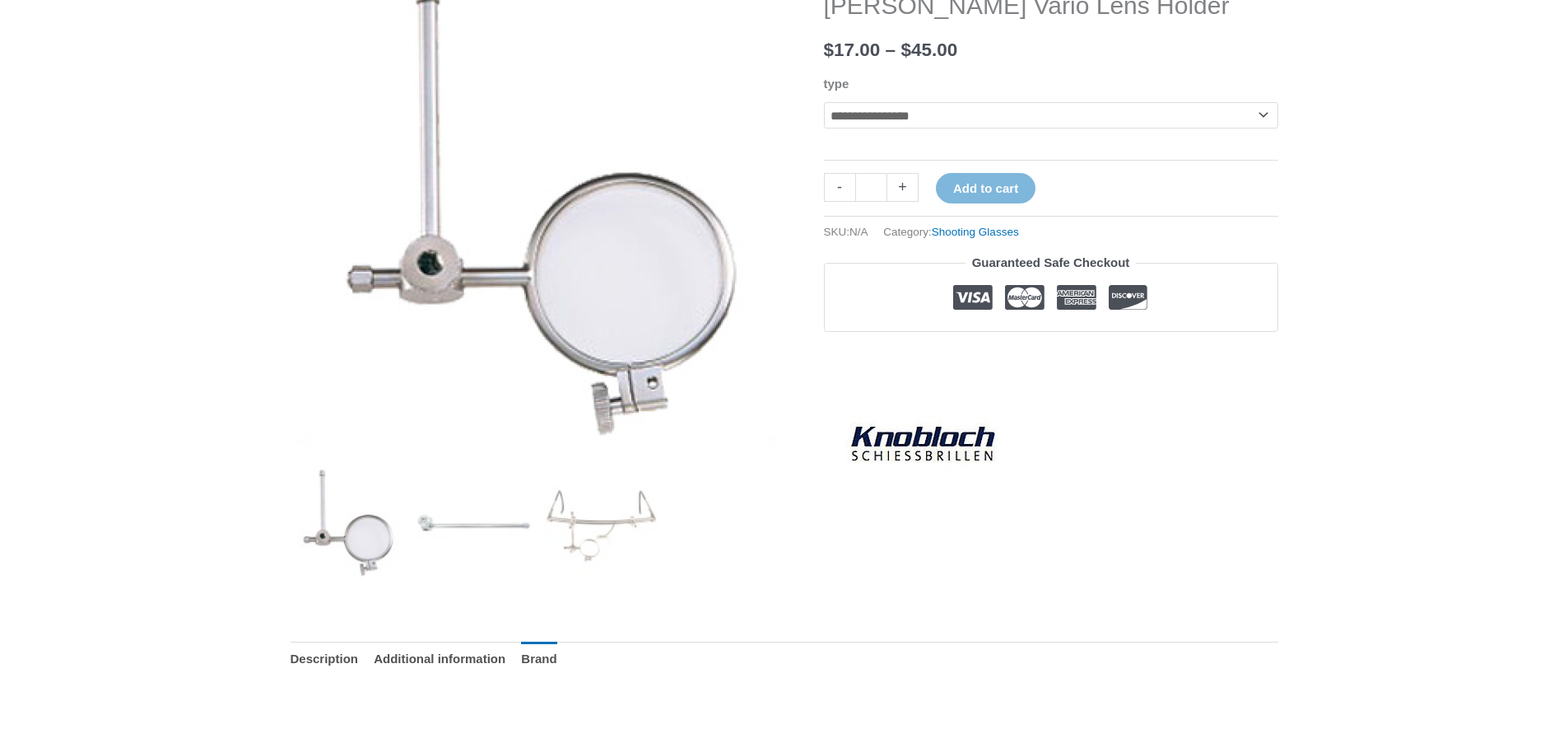
click at [1264, 115] on select "**********" at bounding box center [1050, 115] width 454 height 26
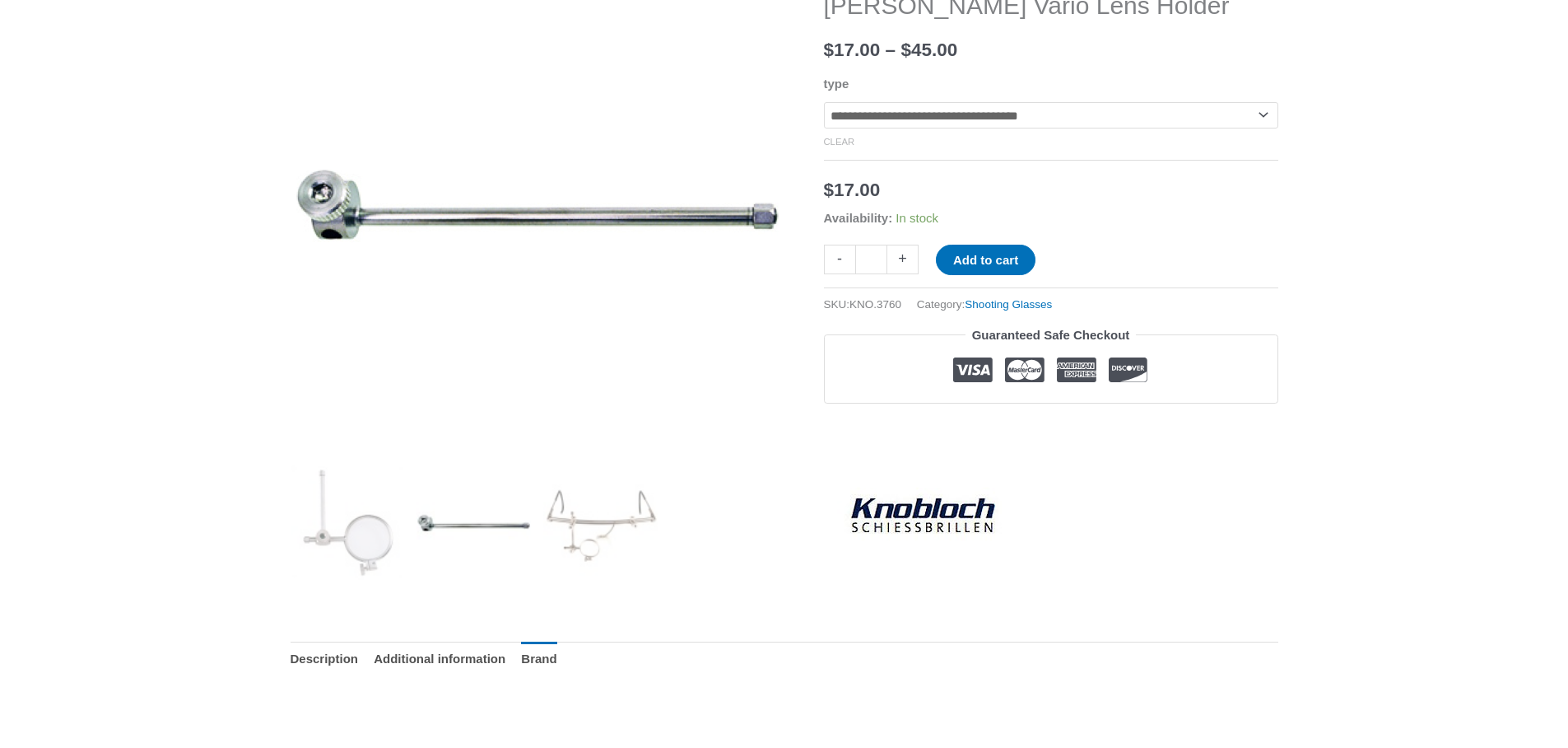
click at [1261, 117] on select "**********" at bounding box center [1050, 115] width 454 height 26
select select "**********"
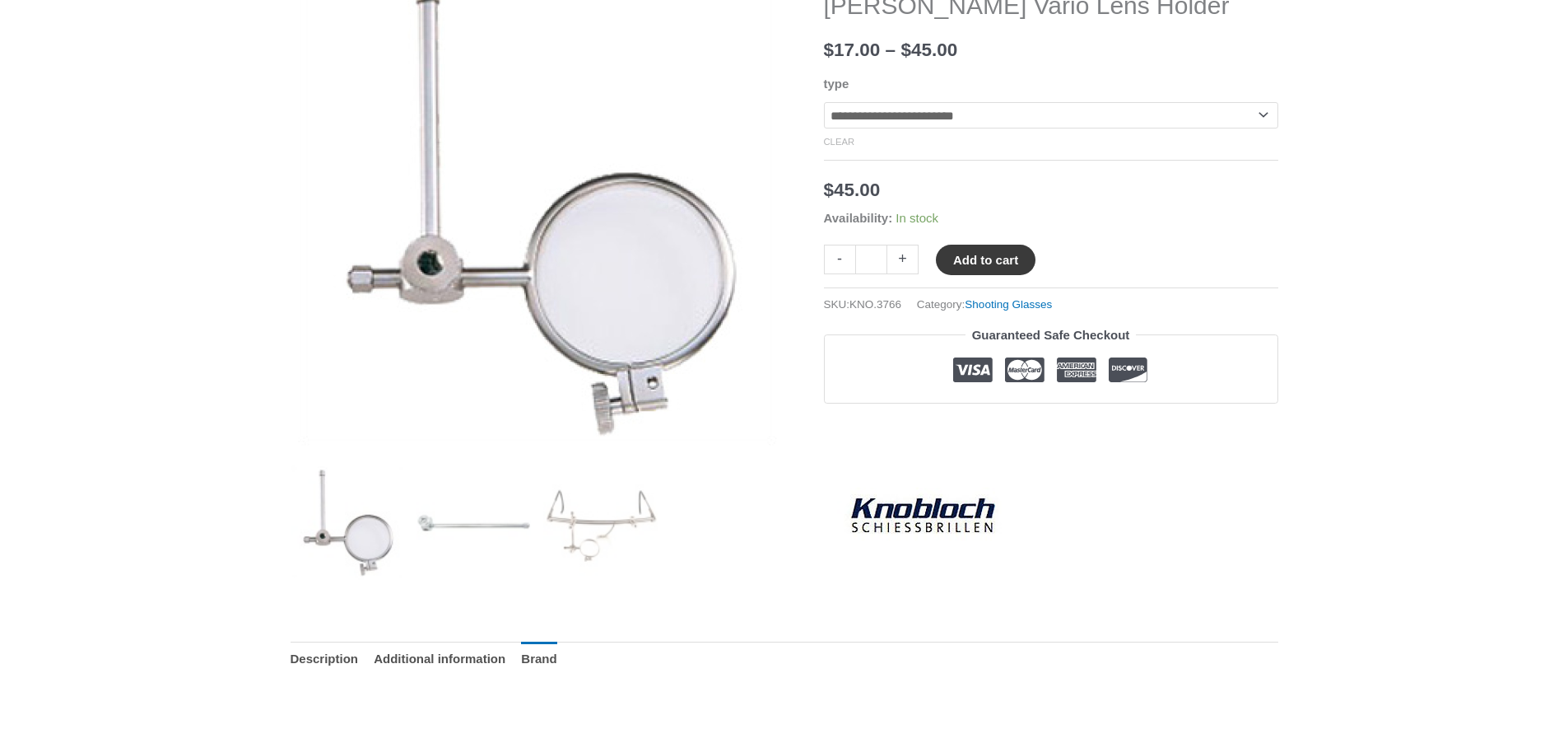
click at [992, 261] on button "Add to cart" at bounding box center [986, 260] width 100 height 31
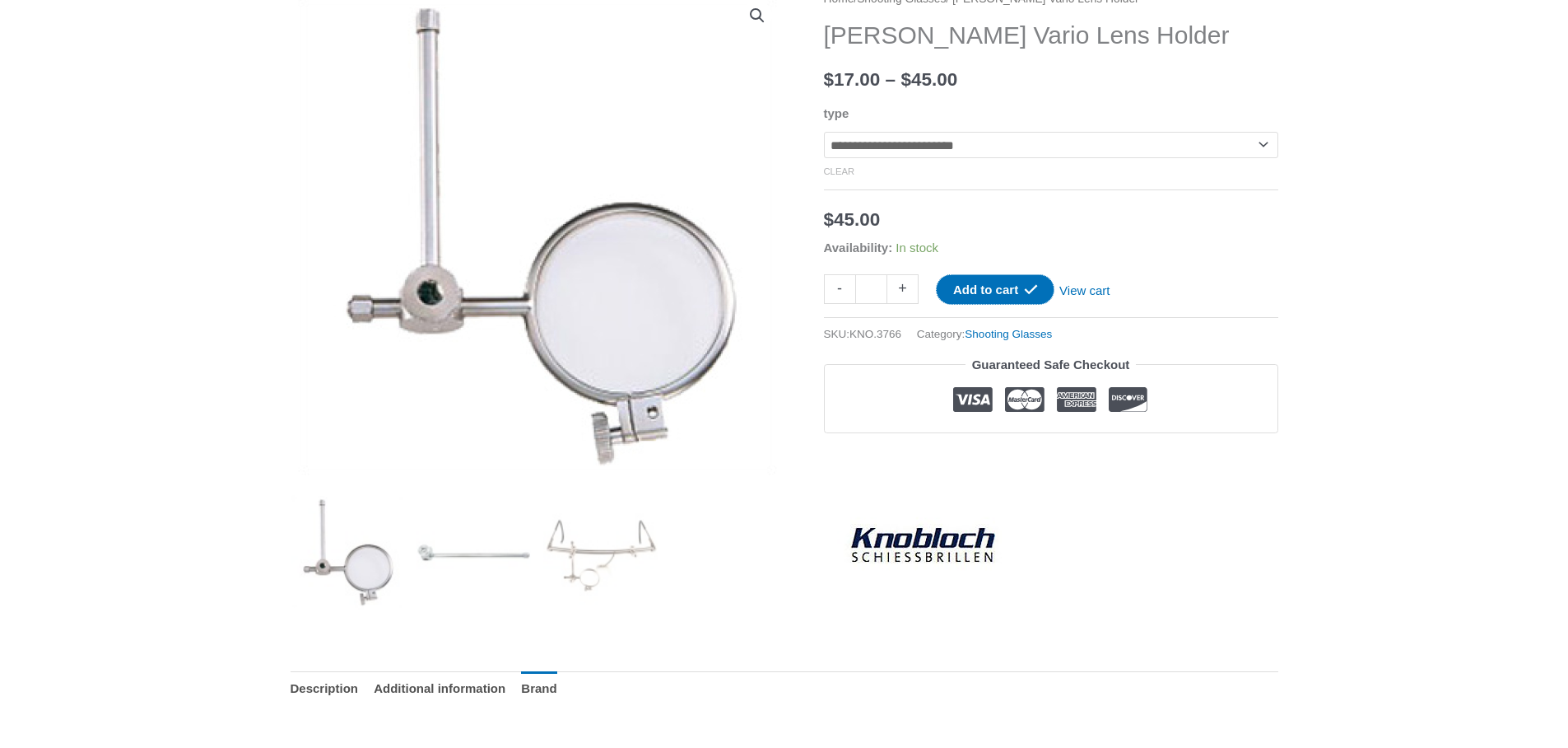
scroll to position [0, 0]
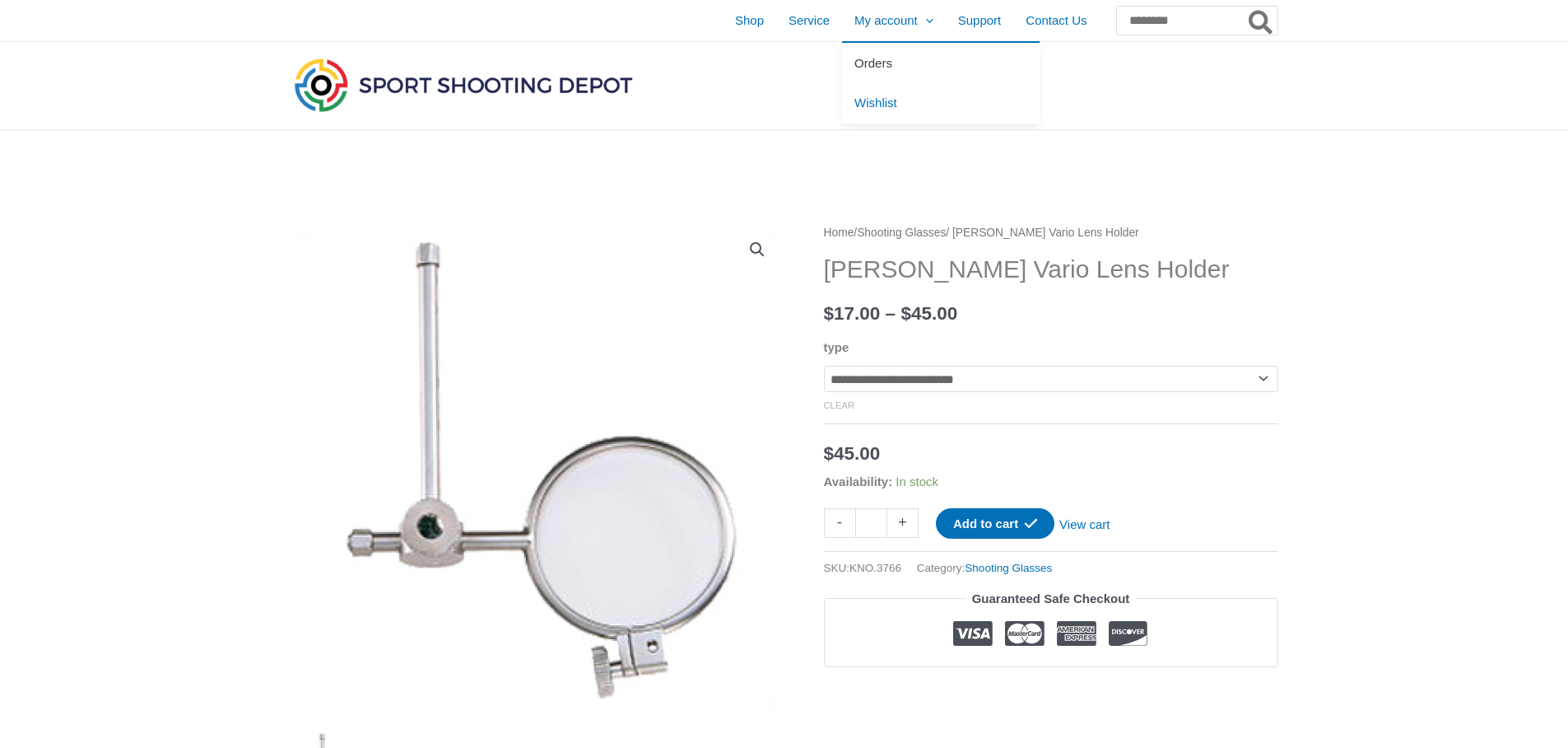
click at [855, 61] on span "Orders" at bounding box center [874, 63] width 38 height 14
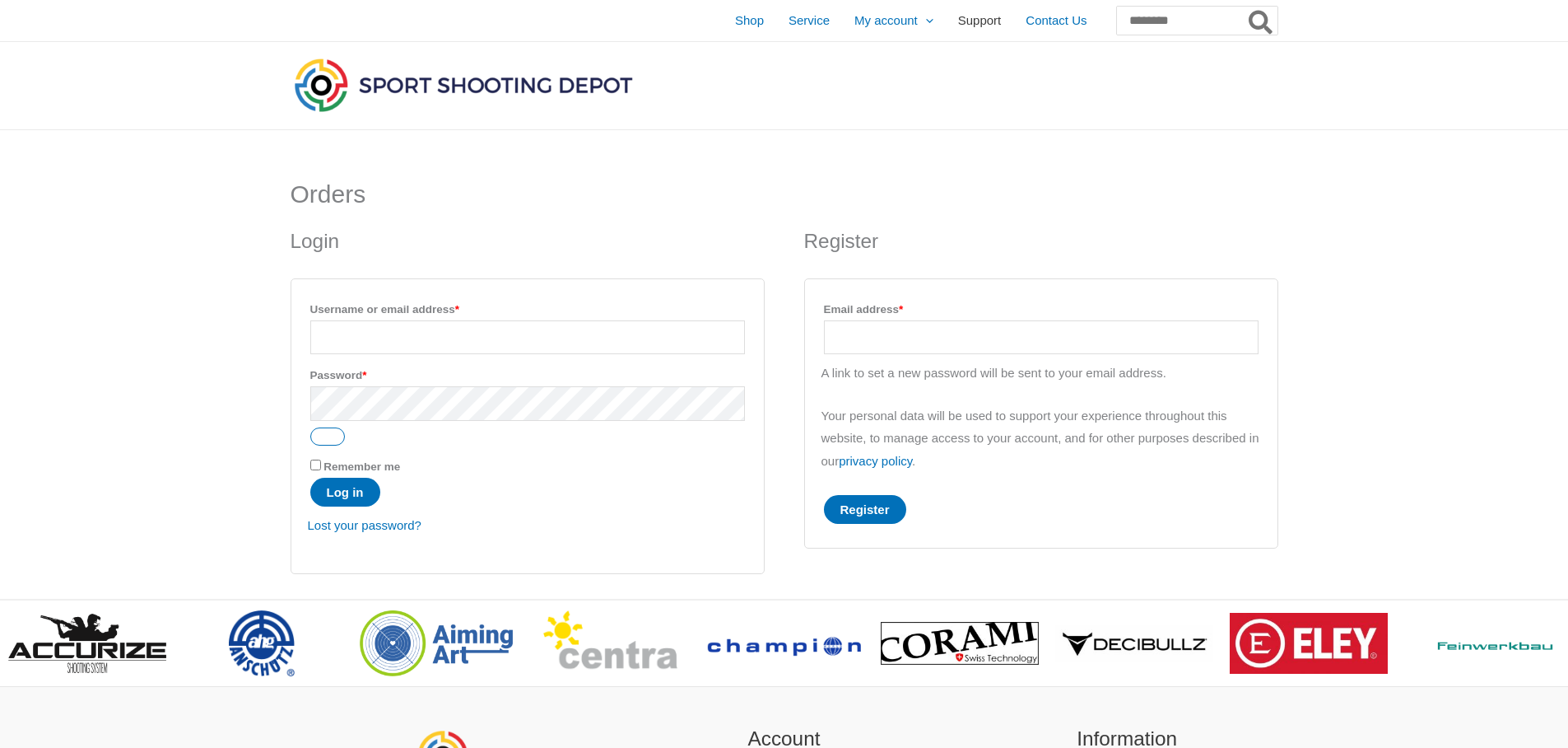
click at [958, 20] on span "Support" at bounding box center [980, 20] width 44 height 41
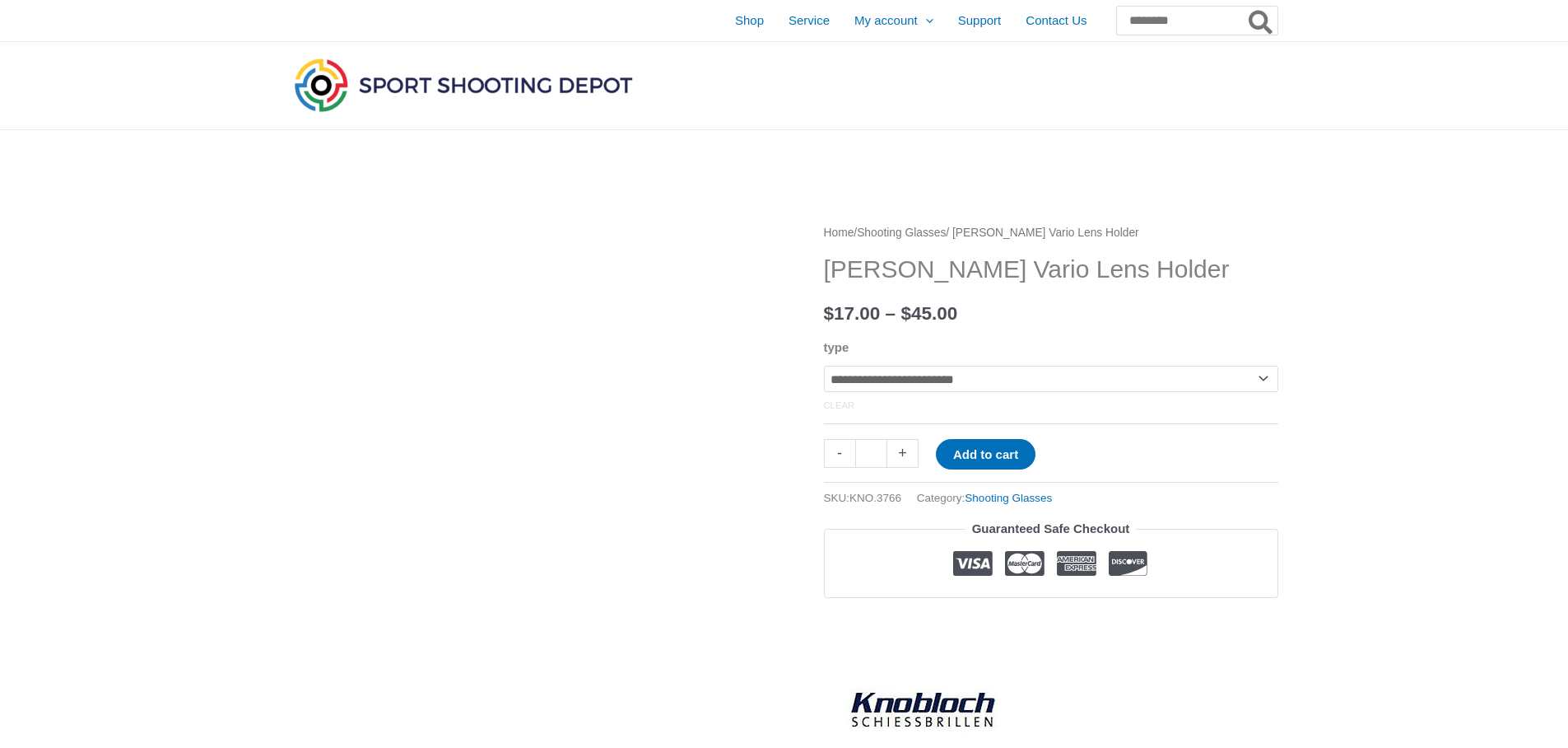
select select "**********"
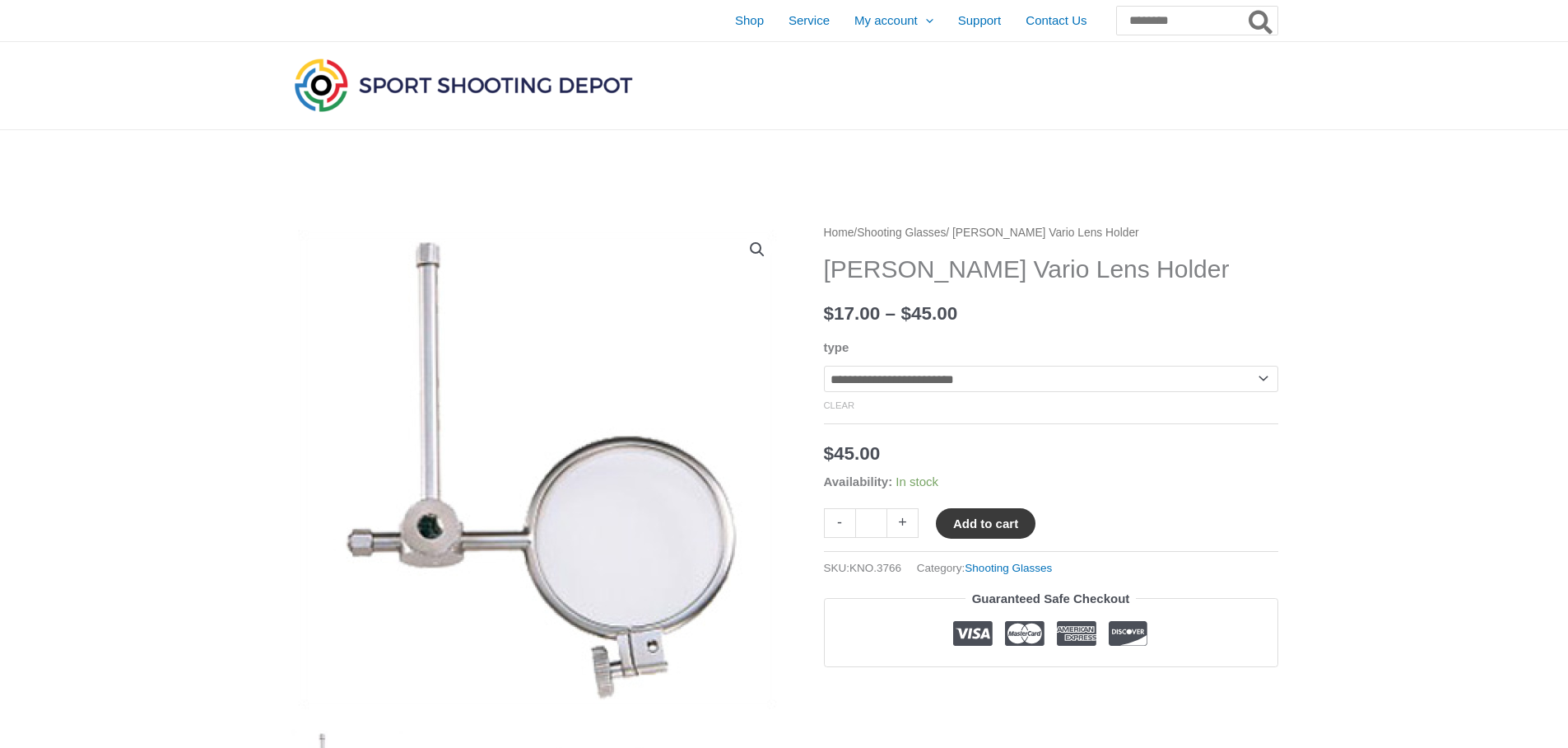
click at [998, 530] on button "Add to cart" at bounding box center [986, 523] width 100 height 31
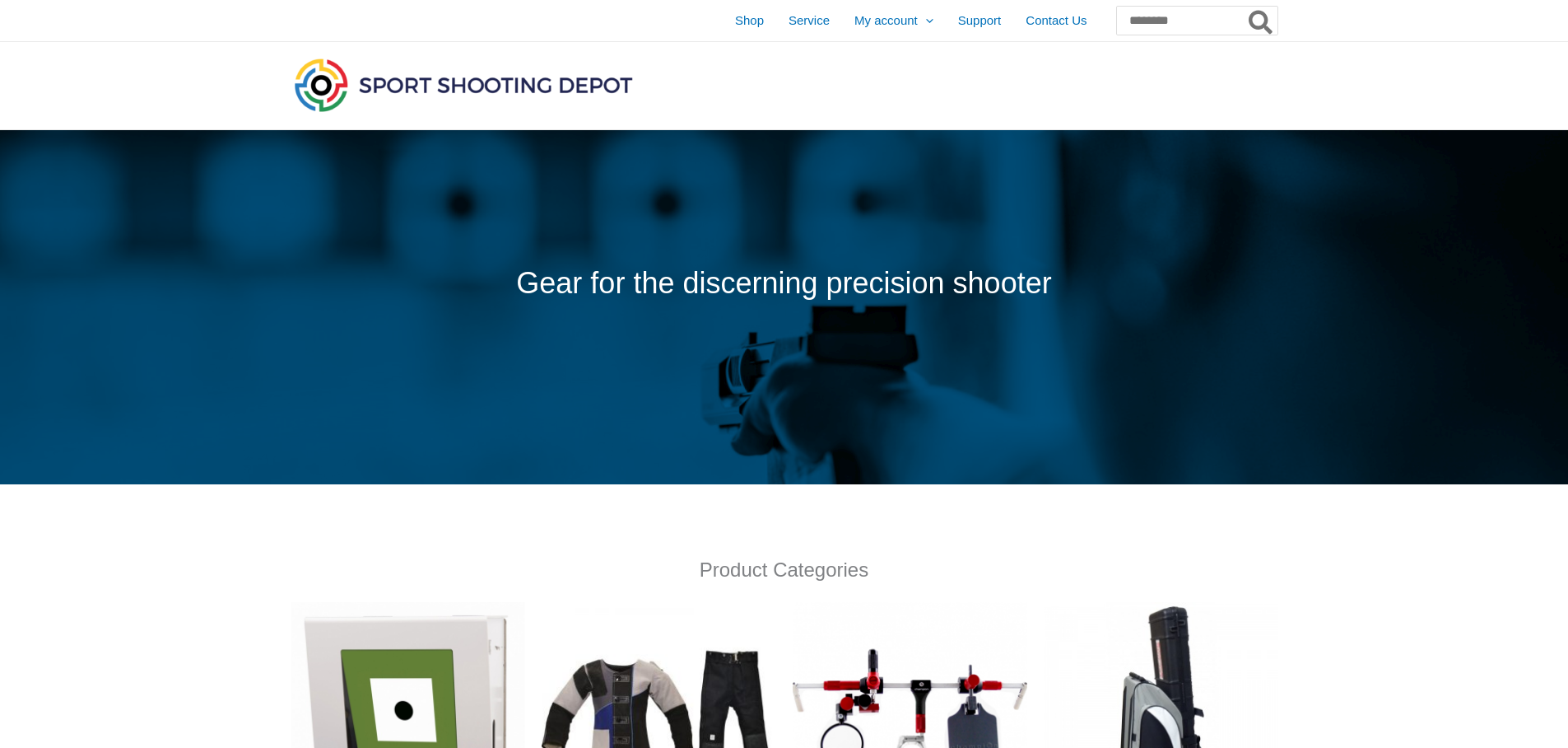
click at [1033, 89] on div at bounding box center [1125, 85] width 307 height 87
click at [1026, 20] on span "Contact Us" at bounding box center [1056, 20] width 61 height 41
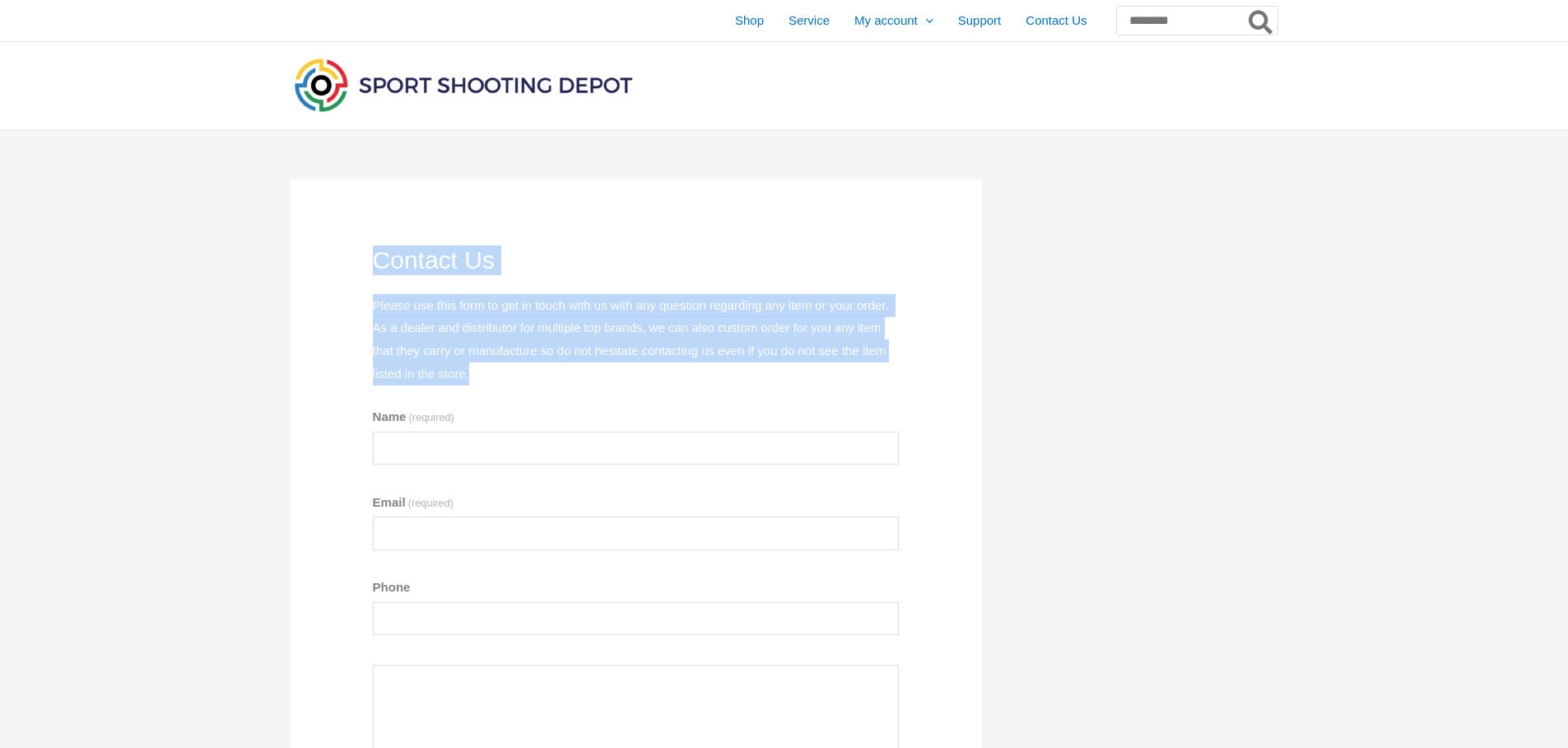
drag, startPoint x: 729, startPoint y: 375, endPoint x: 318, endPoint y: 256, distance: 427.9
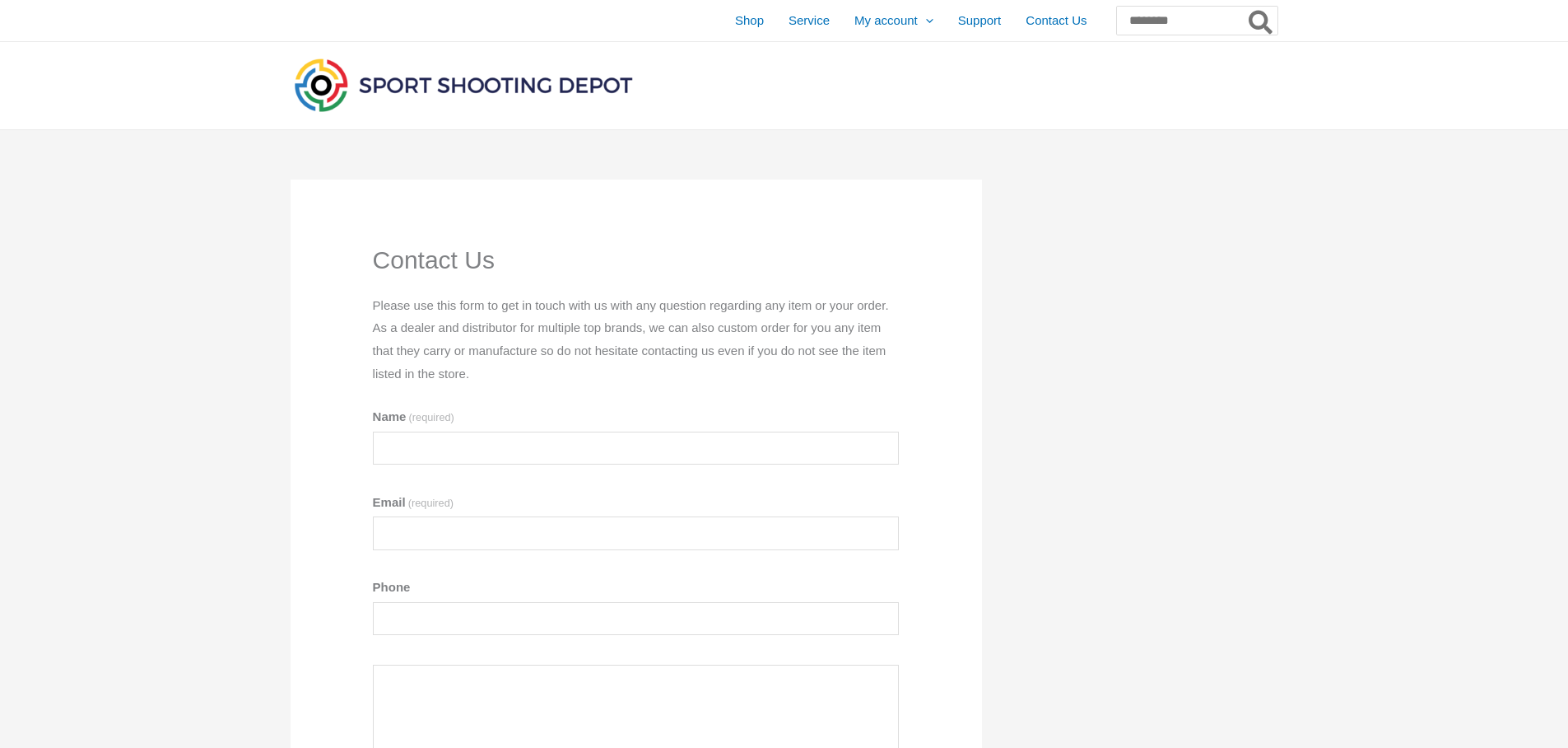
click at [735, 22] on span "Shop" at bounding box center [750, 20] width 29 height 41
